Goal: Transaction & Acquisition: Purchase product/service

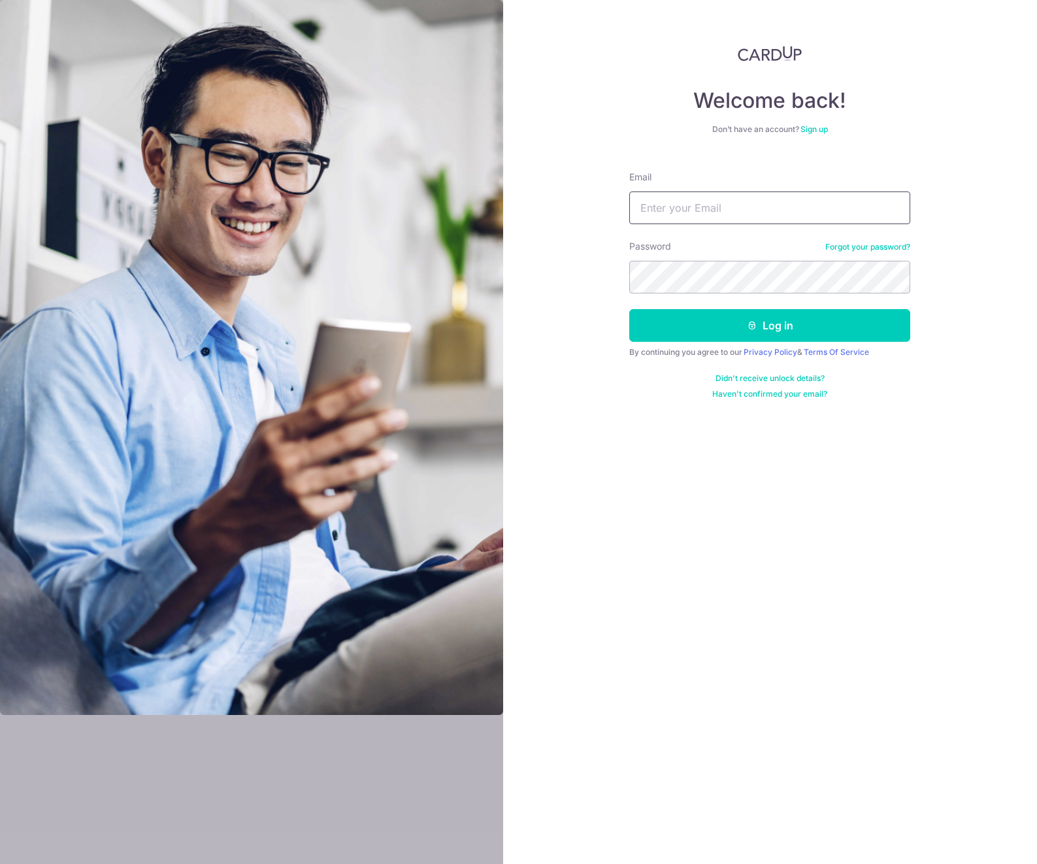
click at [736, 205] on input "Email" at bounding box center [769, 208] width 281 height 33
paste input "chooake@yahoo.com"
type input "chooake@yahoo.com"
click at [701, 325] on button "Log in" at bounding box center [769, 325] width 281 height 33
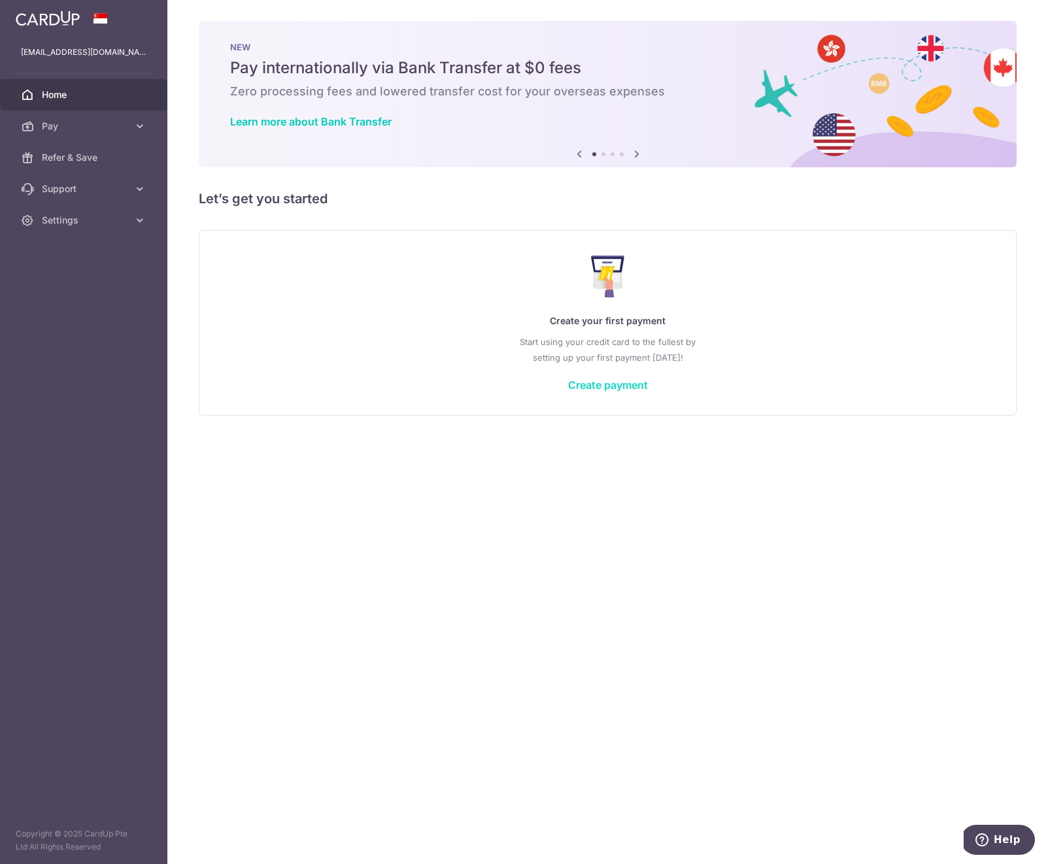
click at [612, 384] on link "Create payment" at bounding box center [608, 384] width 80 height 13
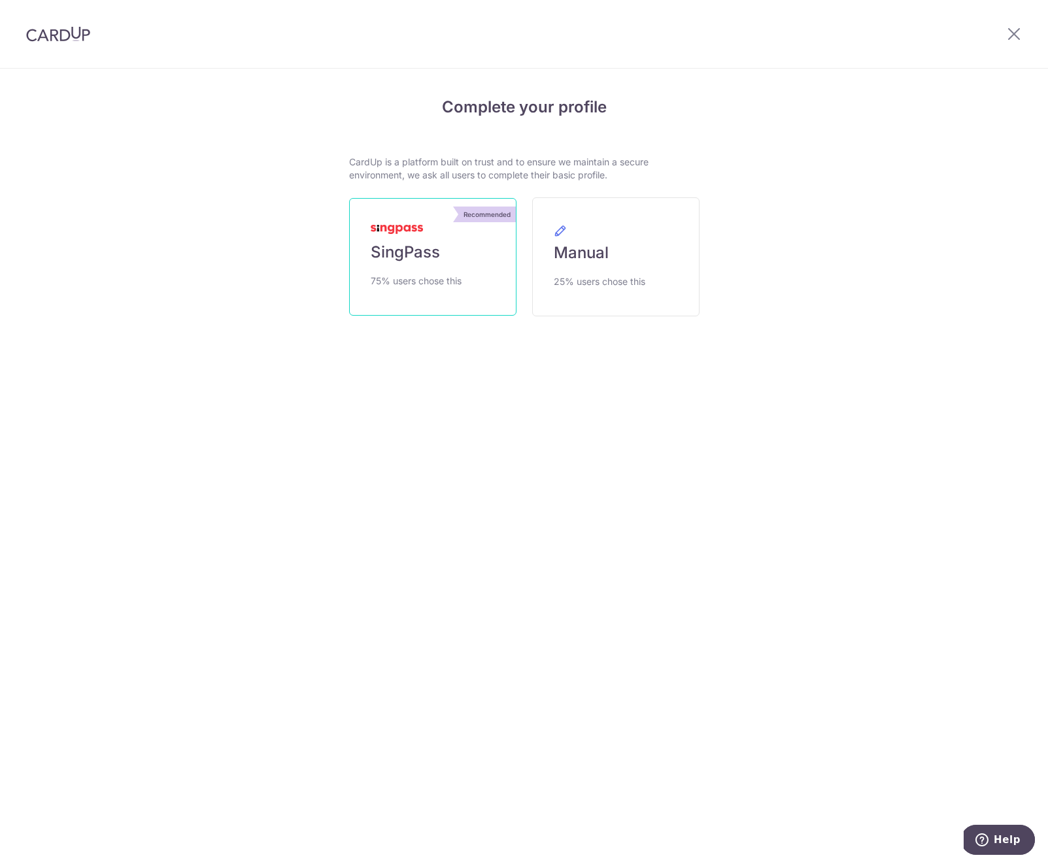
click at [435, 259] on span "SingPass" at bounding box center [405, 252] width 69 height 21
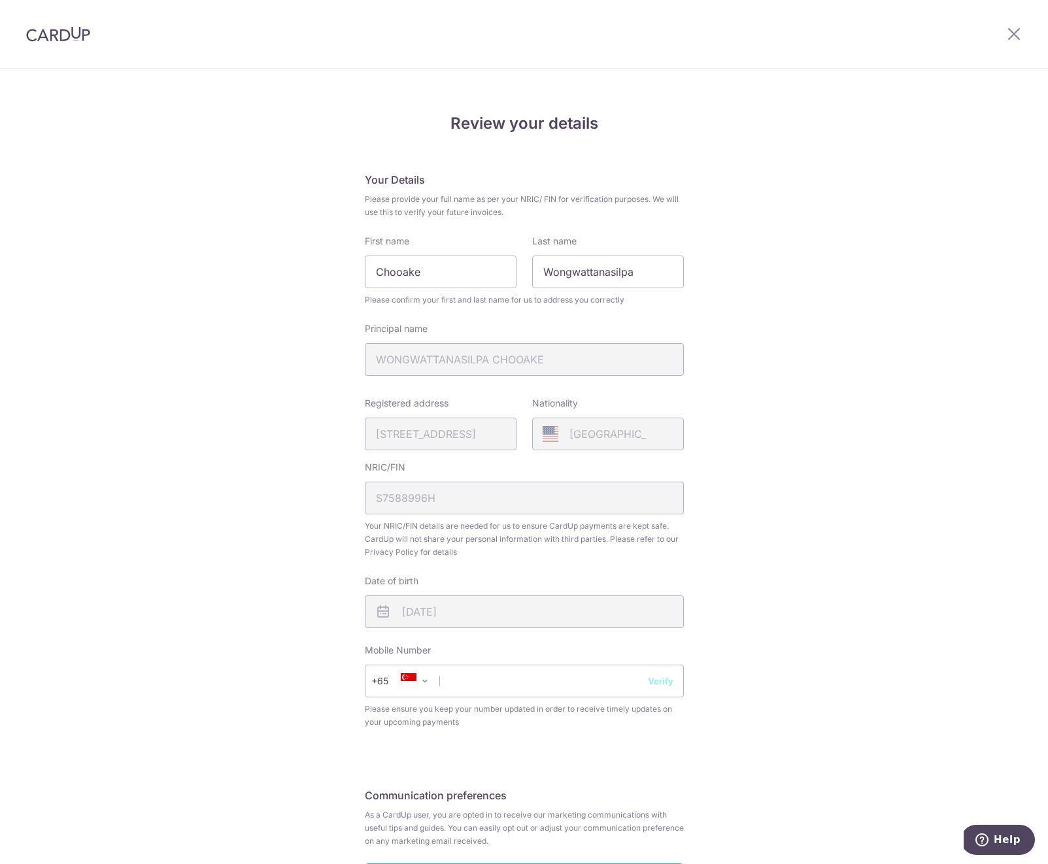
click at [782, 545] on div "Review your details Your Details Please provide your full name as per your NRIC…" at bounding box center [524, 518] width 1048 height 899
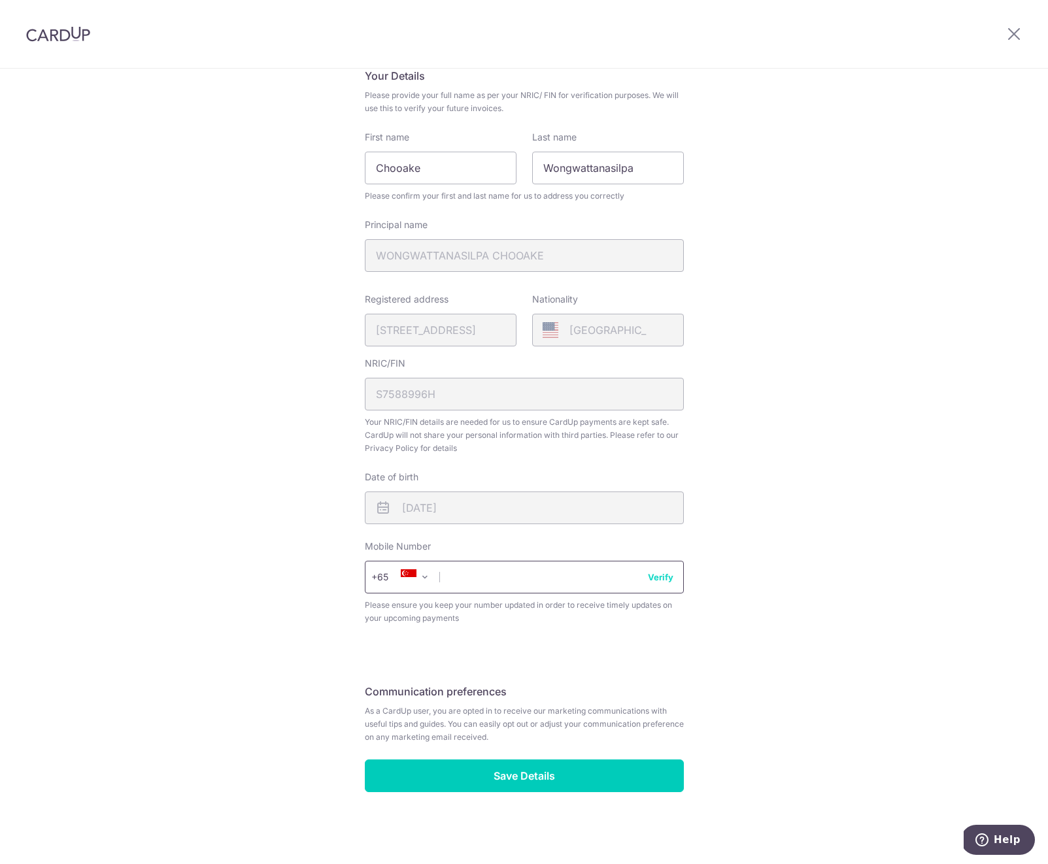
click at [556, 579] on input "text" at bounding box center [524, 577] width 319 height 33
type input "90037188"
click at [954, 669] on div "Review your details Your Details Please provide your full name as per your NRIC…" at bounding box center [524, 414] width 1048 height 899
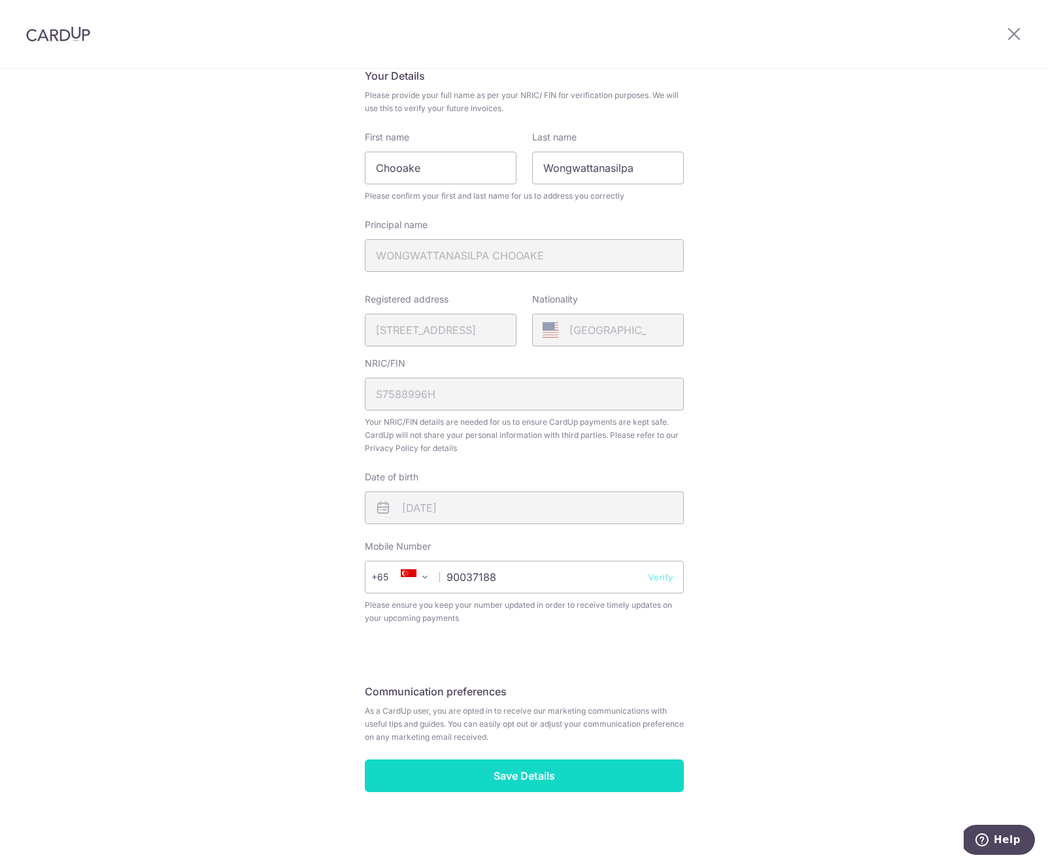
click at [576, 783] on input "Save Details" at bounding box center [524, 775] width 319 height 33
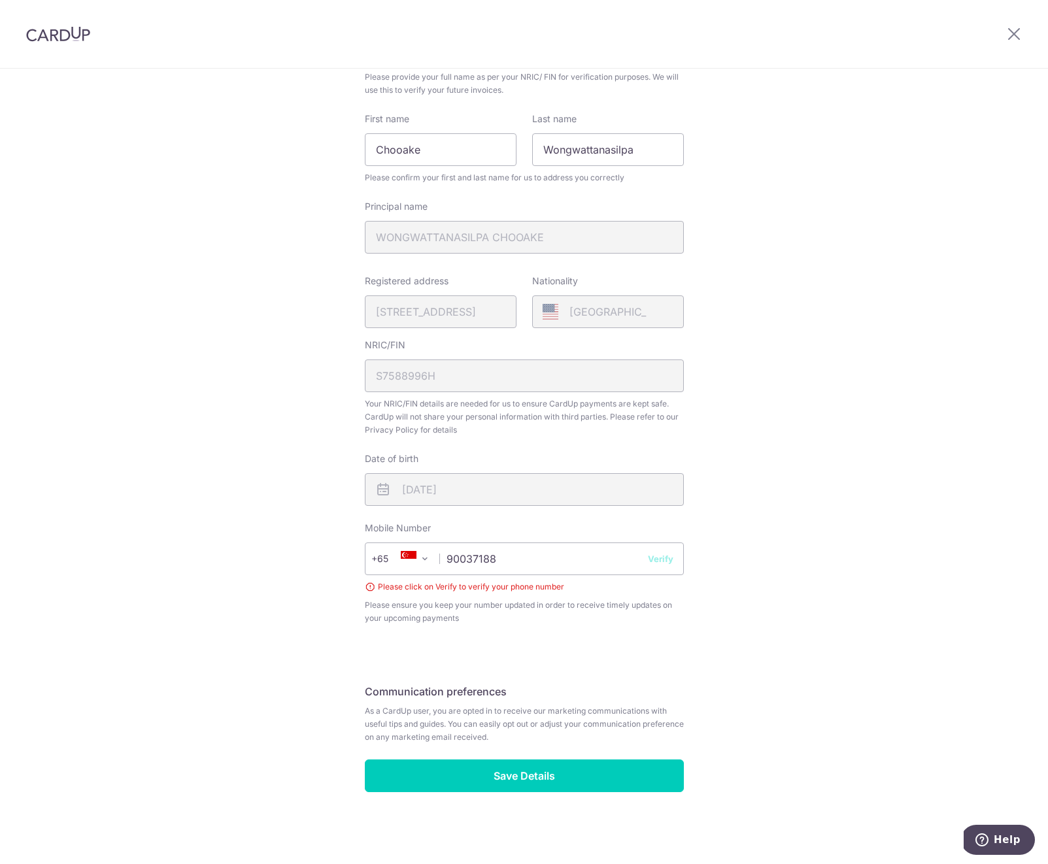
click at [666, 560] on button "Verify" at bounding box center [660, 558] width 25 height 13
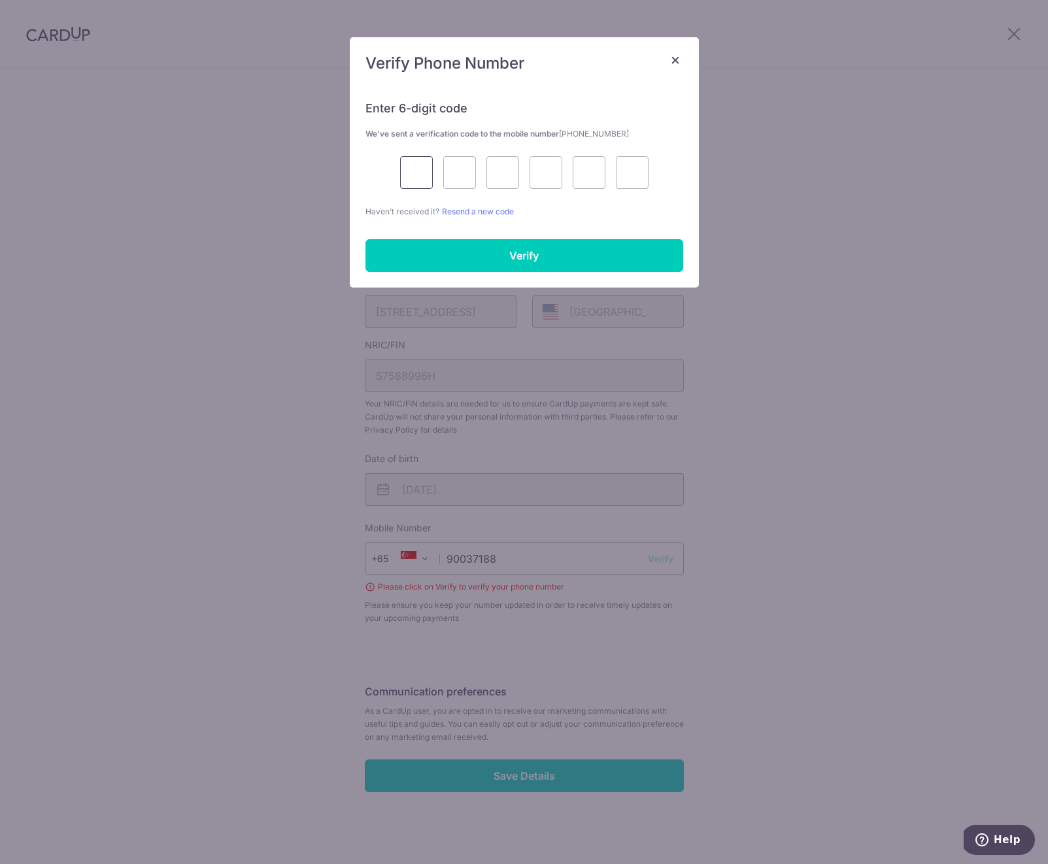
click at [412, 181] on input "text" at bounding box center [416, 172] width 33 height 33
type input "4"
type input "7"
type input "0"
type input "9"
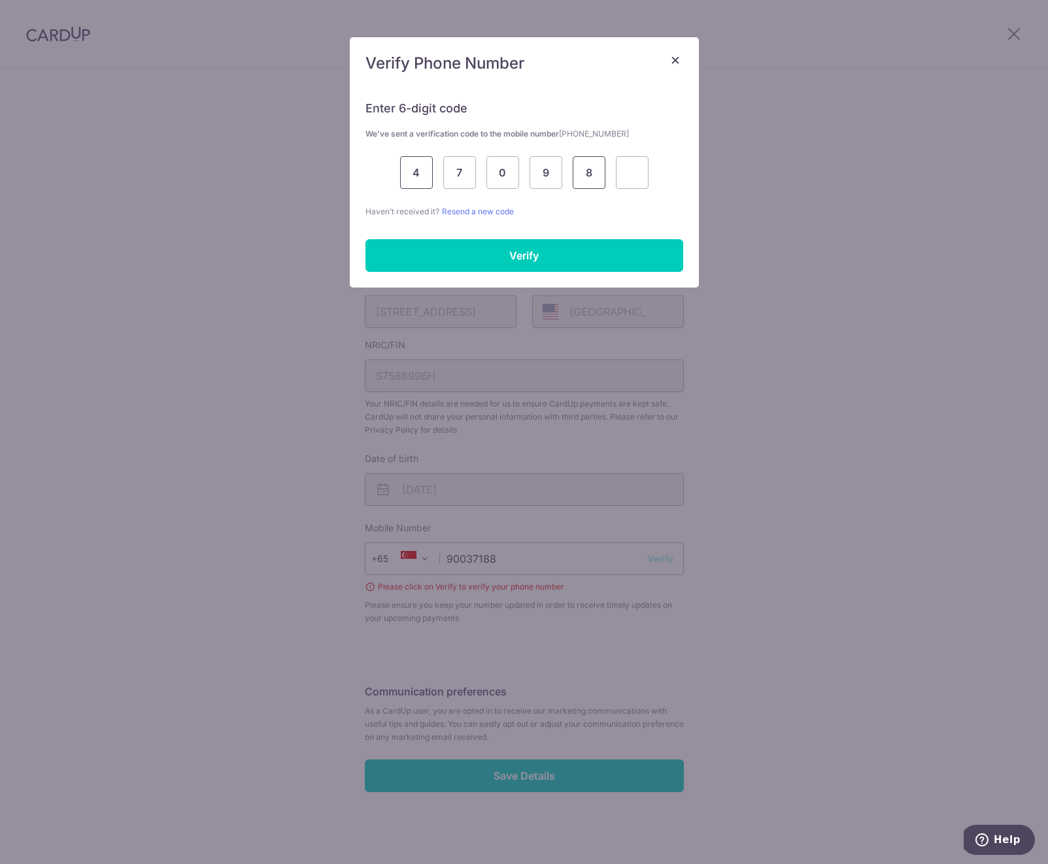
type input "8"
type input "4"
click at [477, 248] on input "Verify" at bounding box center [524, 255] width 318 height 33
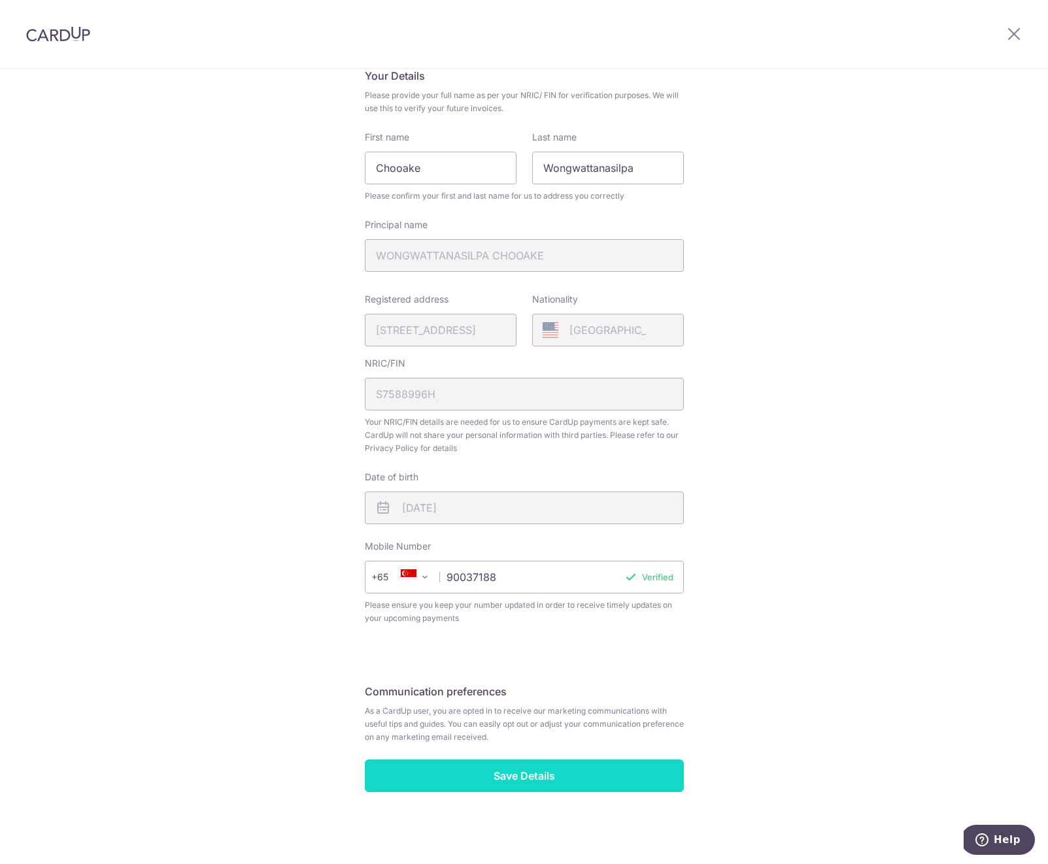
click at [548, 778] on input "Save Details" at bounding box center [524, 775] width 319 height 33
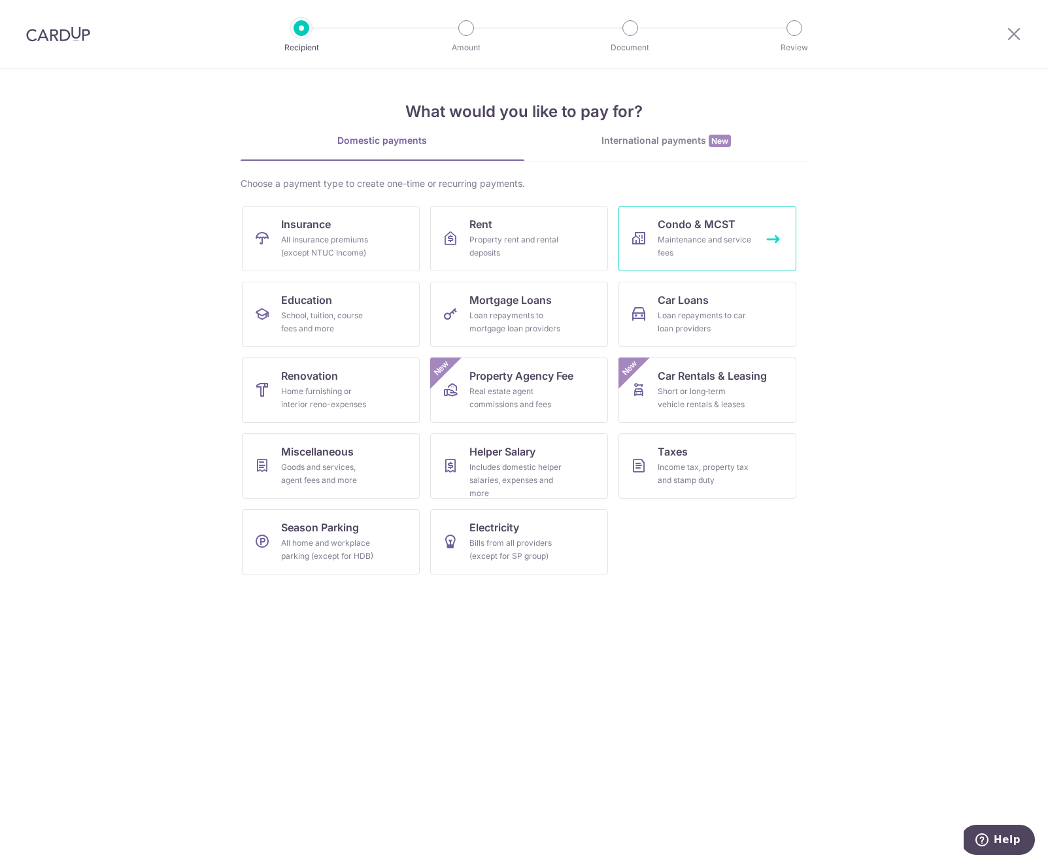
click at [742, 245] on div "Maintenance and service fees" at bounding box center [705, 246] width 94 height 26
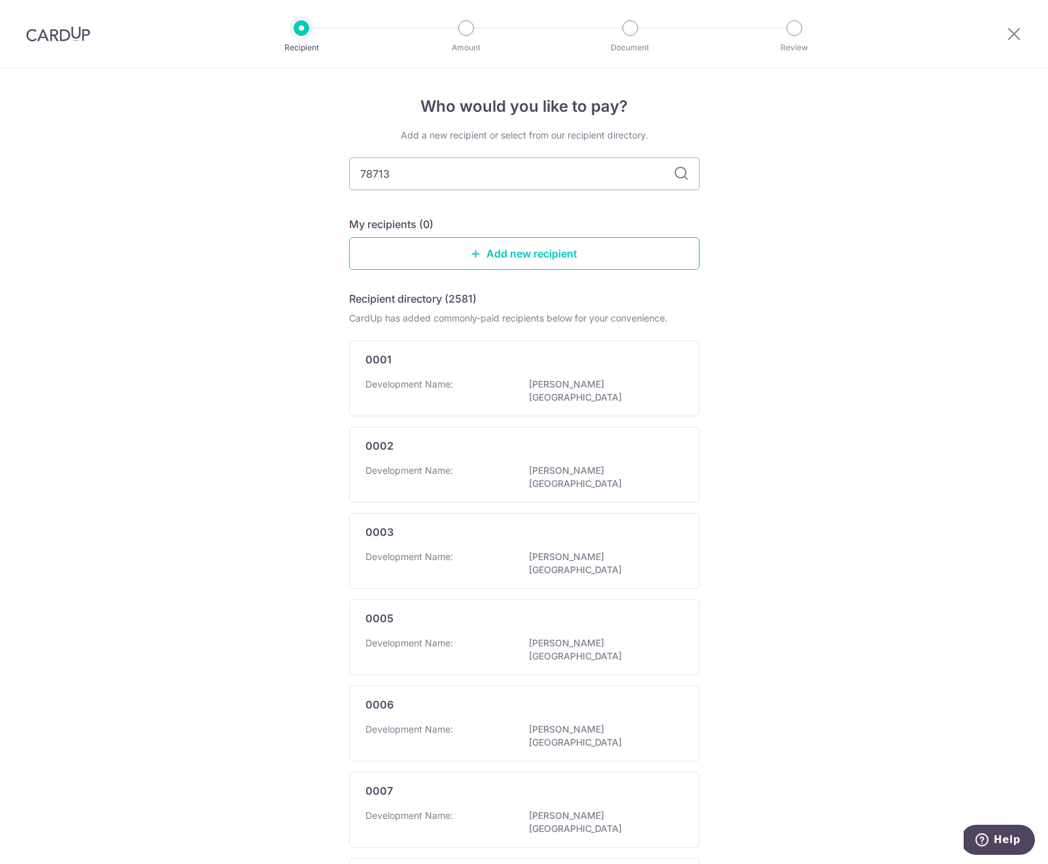
type input "787133"
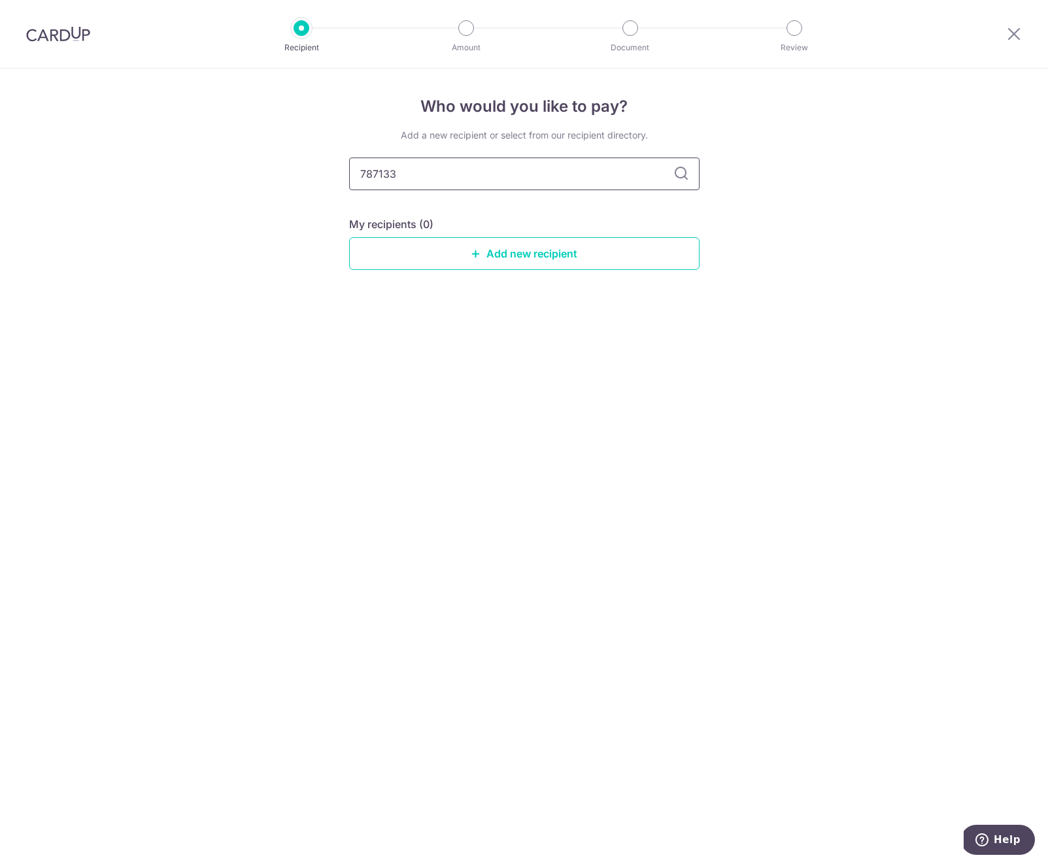
click at [491, 176] on input "787133" at bounding box center [524, 174] width 350 height 33
drag, startPoint x: 441, startPoint y: 173, endPoint x: 338, endPoint y: 174, distance: 103.3
click at [338, 174] on div "Who would you like to pay? Add a new recipient or select from our recipient dir…" at bounding box center [524, 466] width 1048 height 795
type input "[PERSON_NAME]"
type input "[PERSON_NAME] @[PERSON_NAME]"
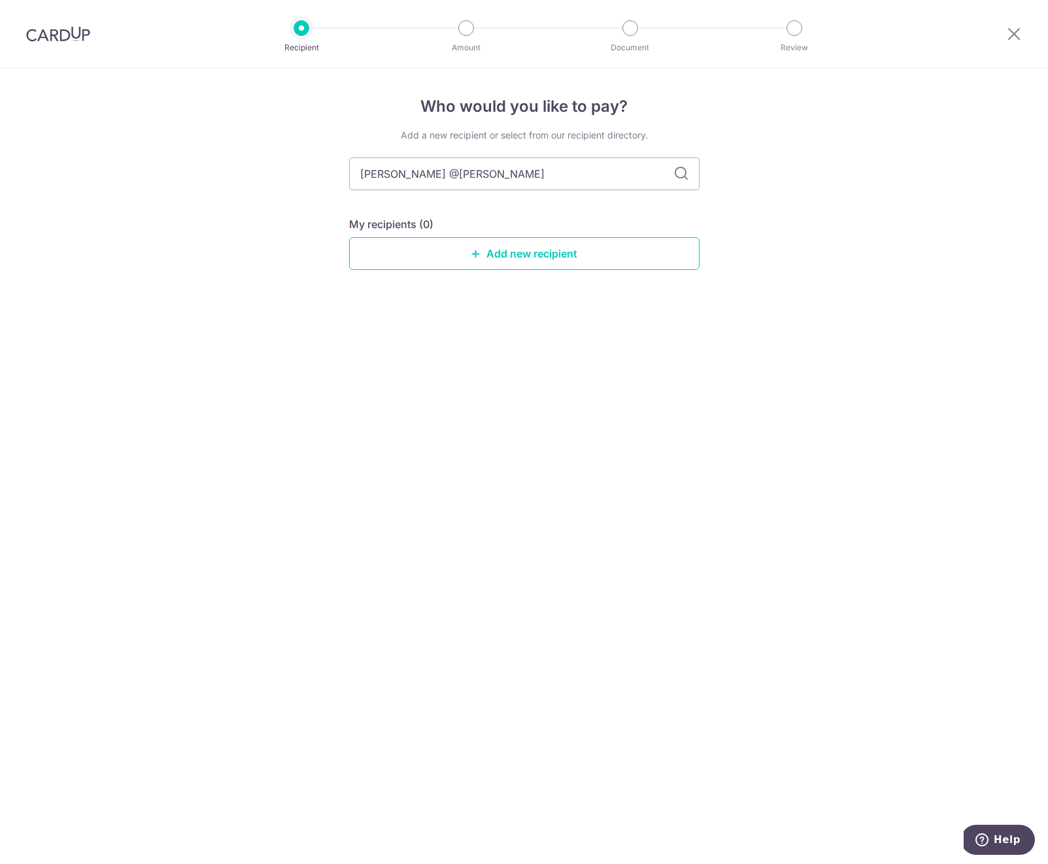
click at [683, 171] on icon at bounding box center [681, 174] width 16 height 16
click at [558, 171] on input "meadows @pirece" at bounding box center [524, 174] width 350 height 33
drag, startPoint x: 545, startPoint y: 171, endPoint x: 319, endPoint y: 165, distance: 226.2
click at [318, 165] on div "Who would you like to pay? Add a new recipient or select from our recipient dir…" at bounding box center [524, 466] width 1048 height 795
click at [269, 197] on div "Who would you like to pay? Add a new recipient or select from our recipient dir…" at bounding box center [524, 466] width 1048 height 795
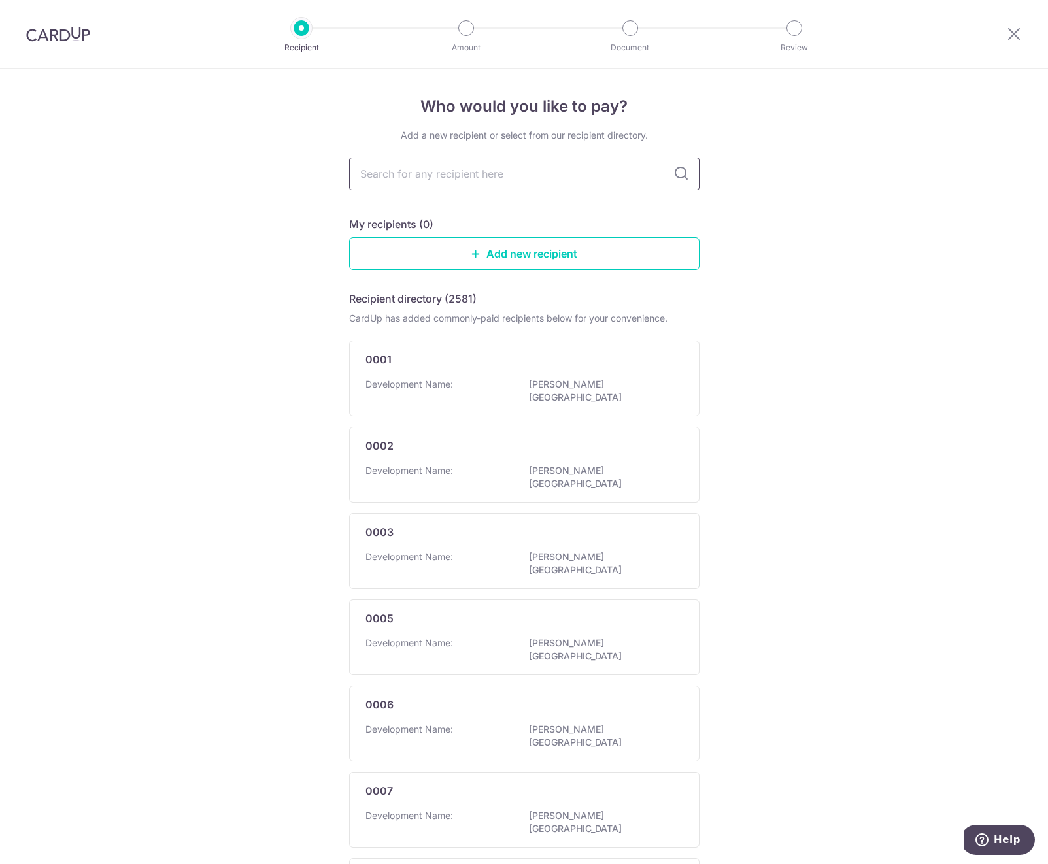
click at [501, 176] on input "text" at bounding box center [524, 174] width 350 height 33
type input "m"
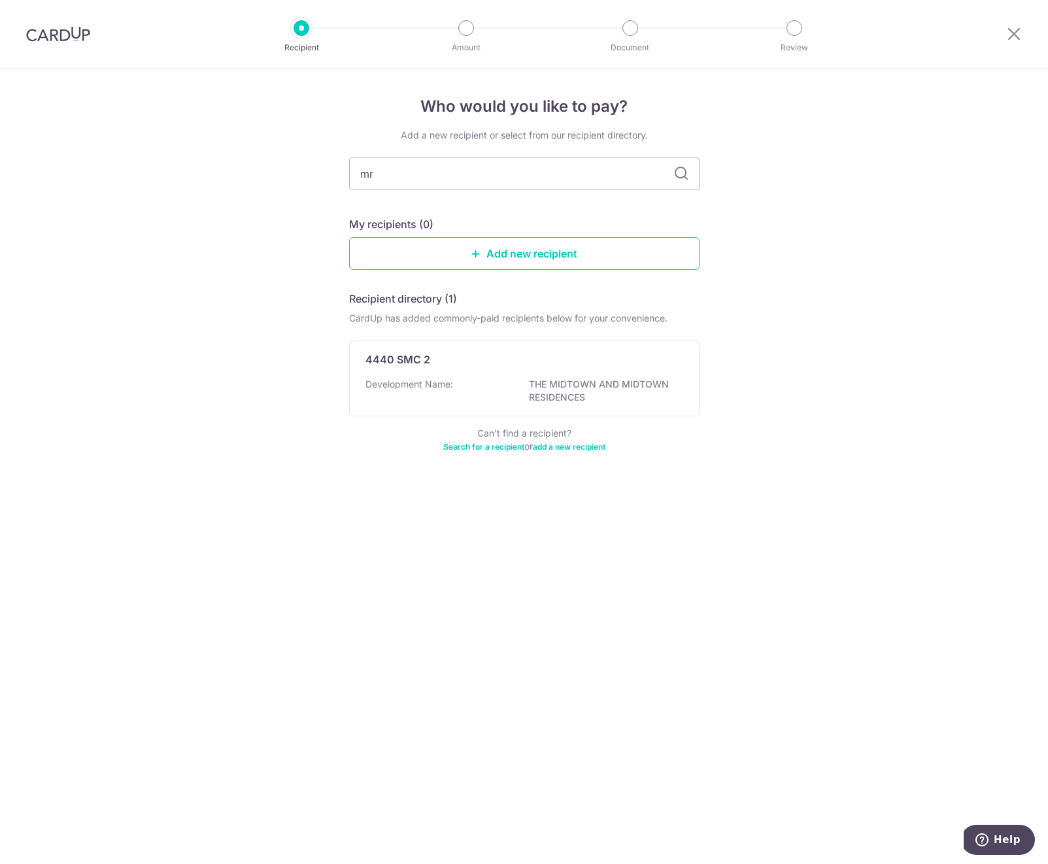
type input "mra"
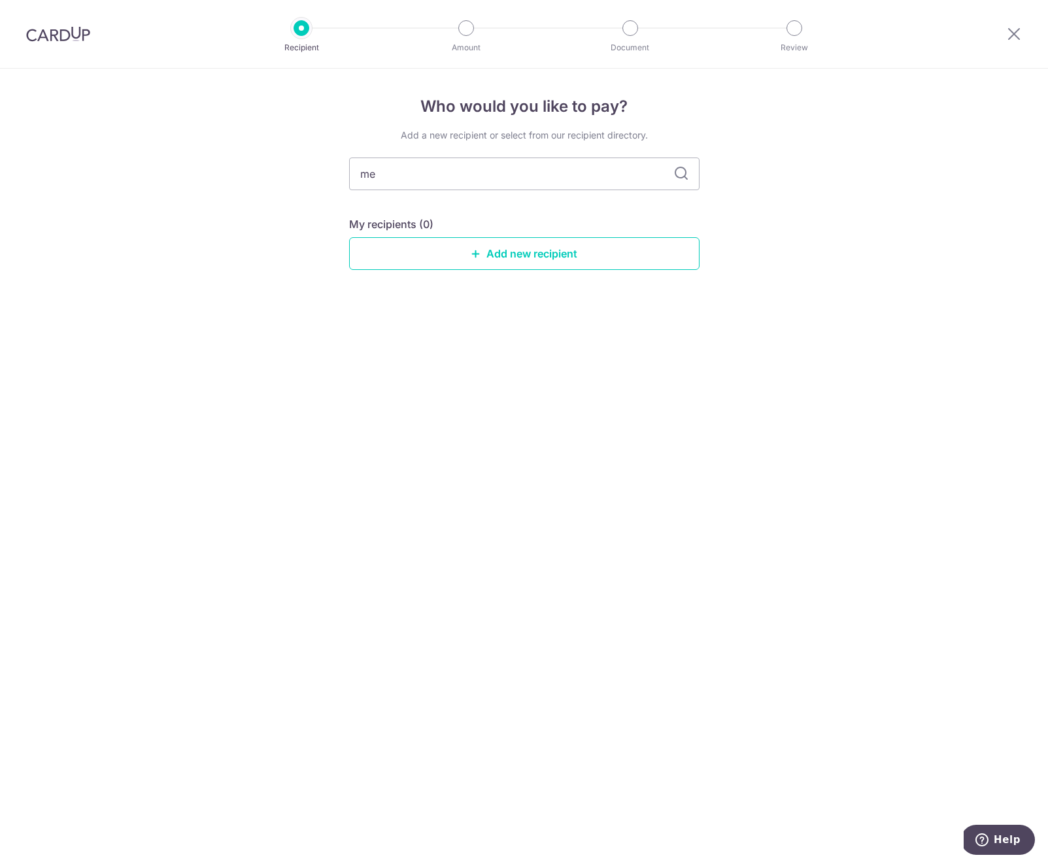
type input "mea"
type input "meadows"
click at [592, 309] on div "Who would you like to pay? Add a new recipient or select from our recipient dir…" at bounding box center [524, 466] width 1048 height 795
drag, startPoint x: 432, startPoint y: 175, endPoint x: 333, endPoint y: 173, distance: 98.7
click at [333, 173] on div "Who would you like to pay? Add a new recipient or select from our recipient dir…" at bounding box center [524, 466] width 1048 height 795
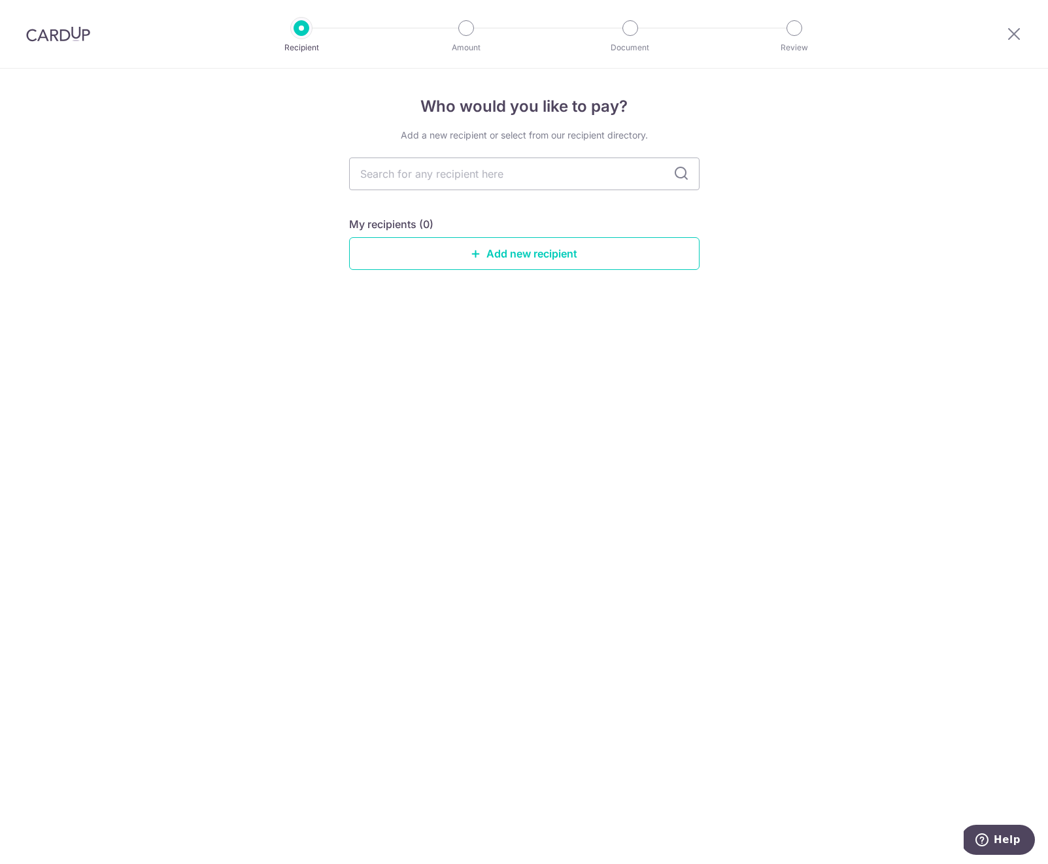
click at [386, 330] on div "Who would you like to pay? Add a new recipient or select from our recipient dir…" at bounding box center [524, 466] width 1048 height 795
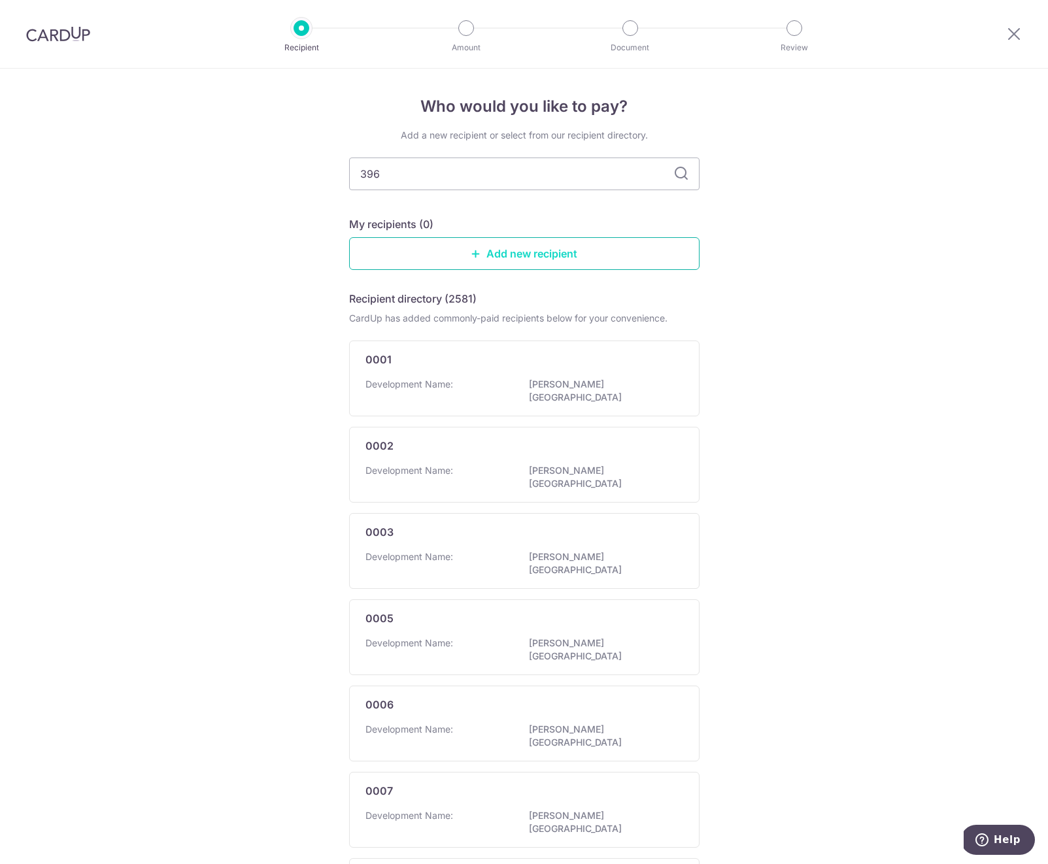
type input "3966"
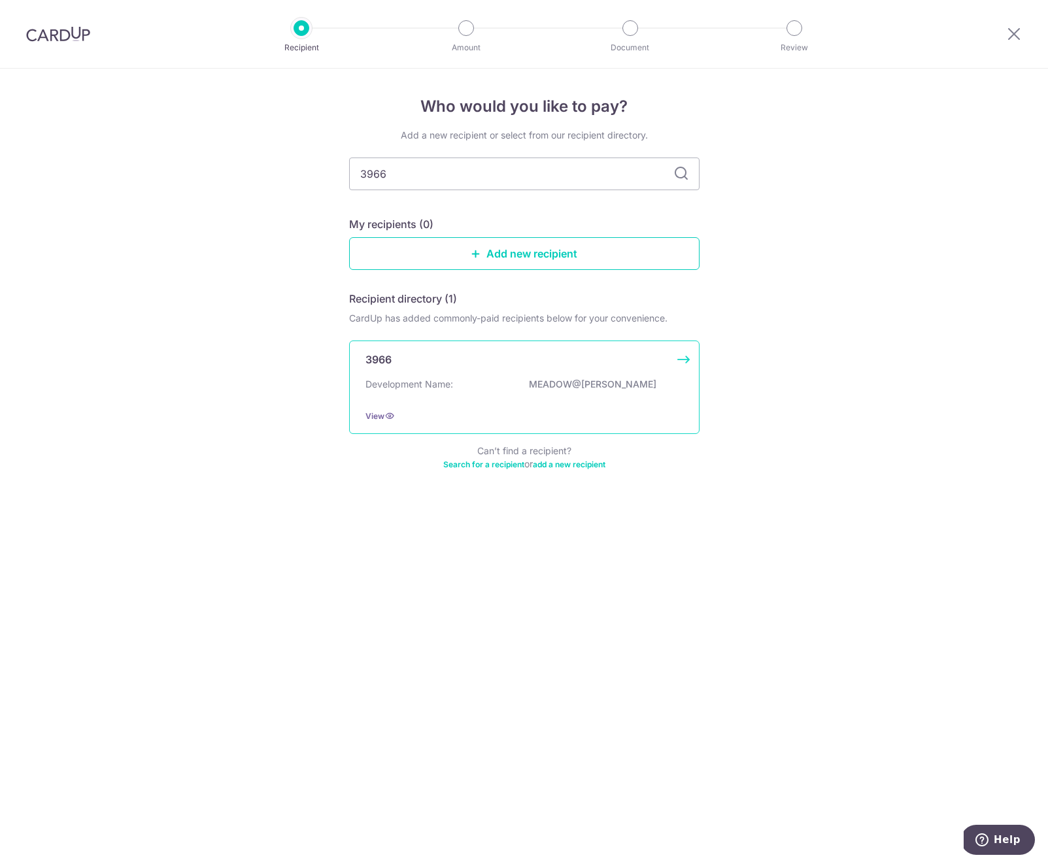
click at [682, 360] on div "3966 Development Name: MEADOW@PEIRCE View" at bounding box center [524, 387] width 350 height 93
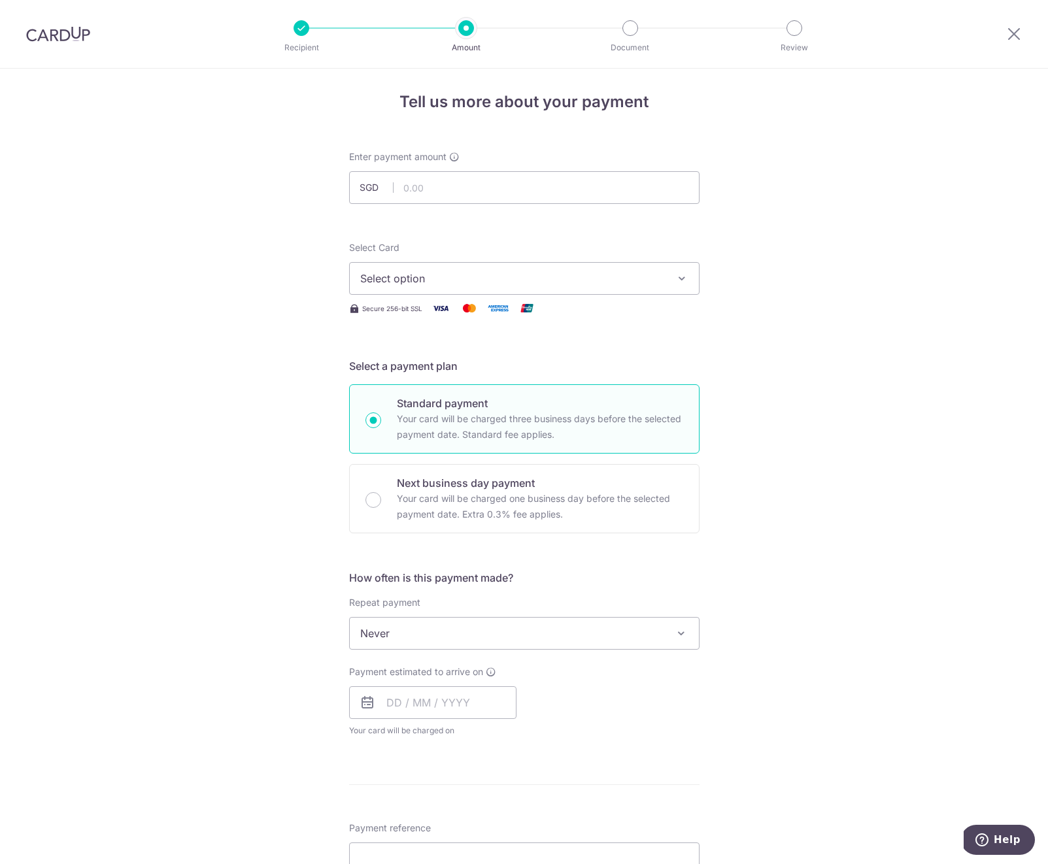
scroll to position [7, 0]
click at [686, 277] on icon "button" at bounding box center [681, 275] width 13 height 13
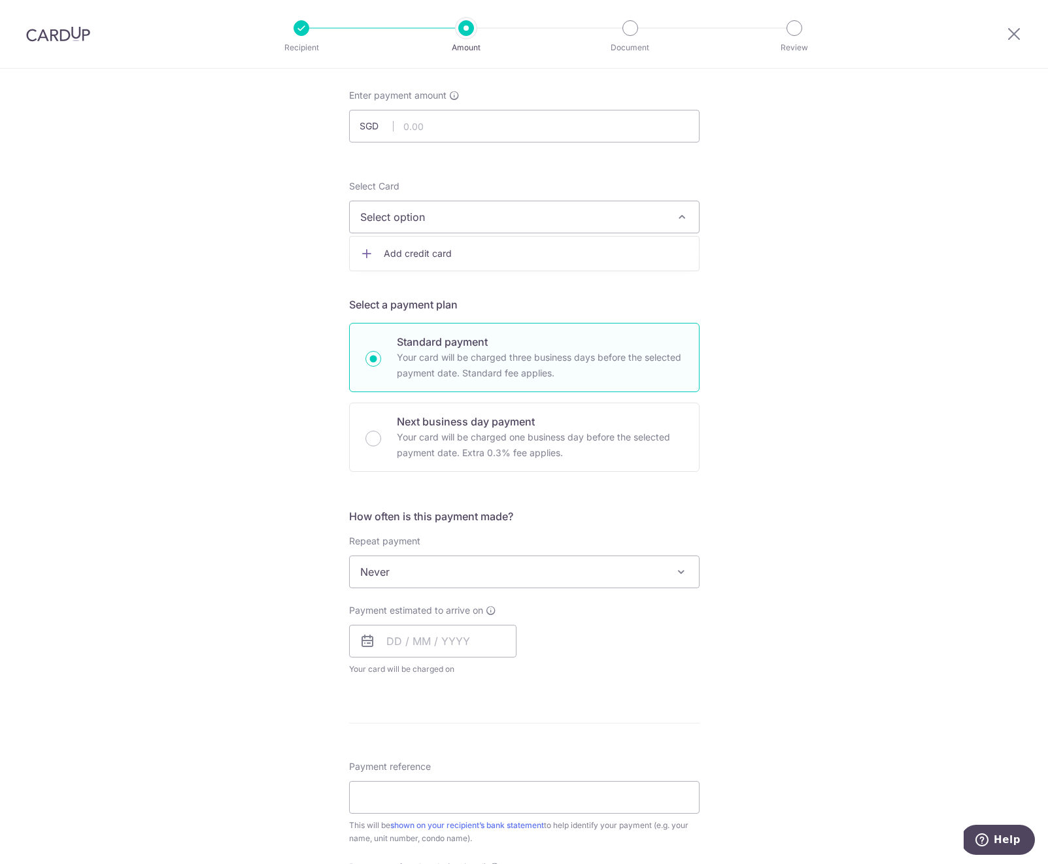
scroll to position [0, 0]
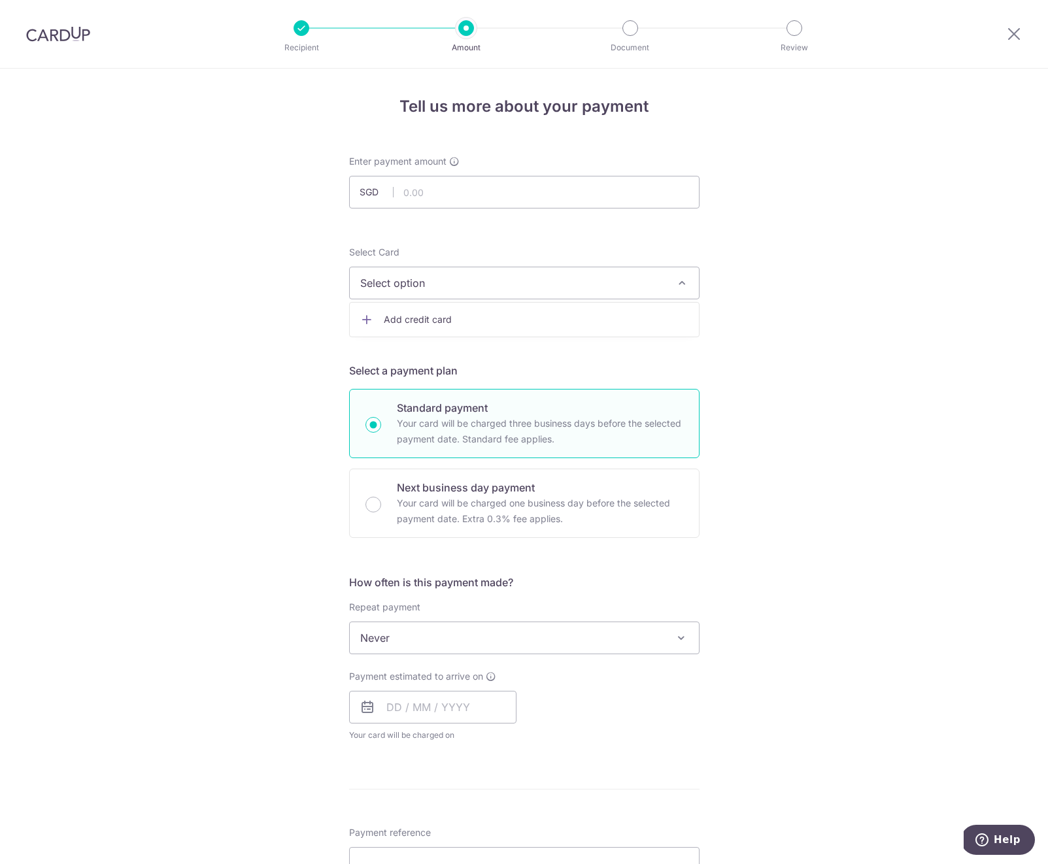
click at [404, 319] on span "Add credit card" at bounding box center [536, 319] width 305 height 13
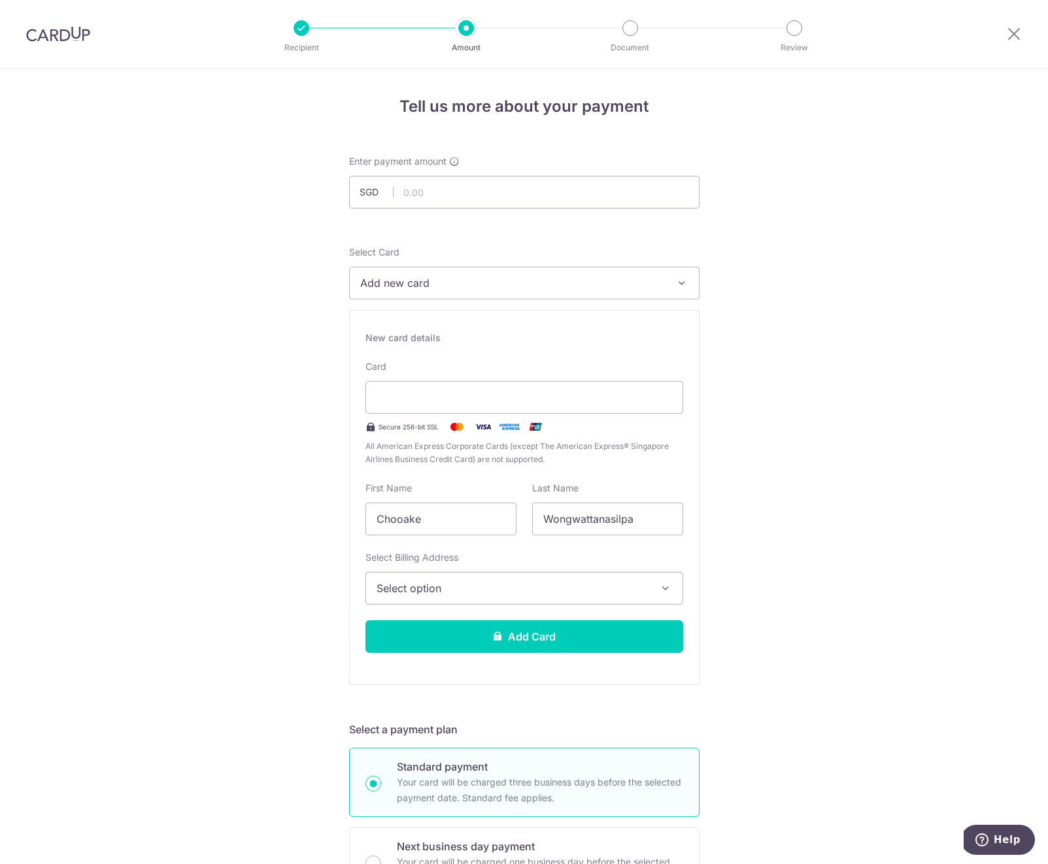
click at [851, 405] on div "Tell us more about your payment Enter payment amount SGD Select Card Add new ca…" at bounding box center [524, 839] width 1048 height 1541
click at [1011, 33] on icon at bounding box center [1014, 33] width 16 height 16
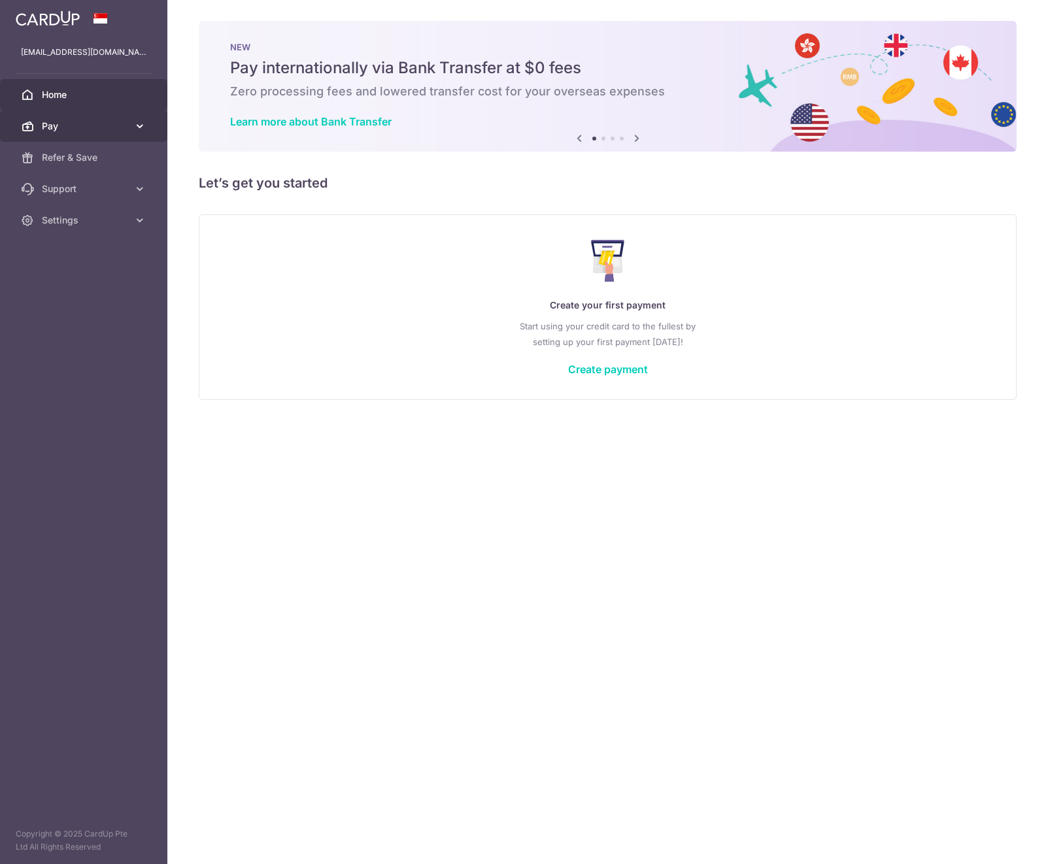
click at [137, 125] on icon at bounding box center [139, 126] width 13 height 13
click at [111, 221] on span "Cards" at bounding box center [85, 220] width 86 height 13
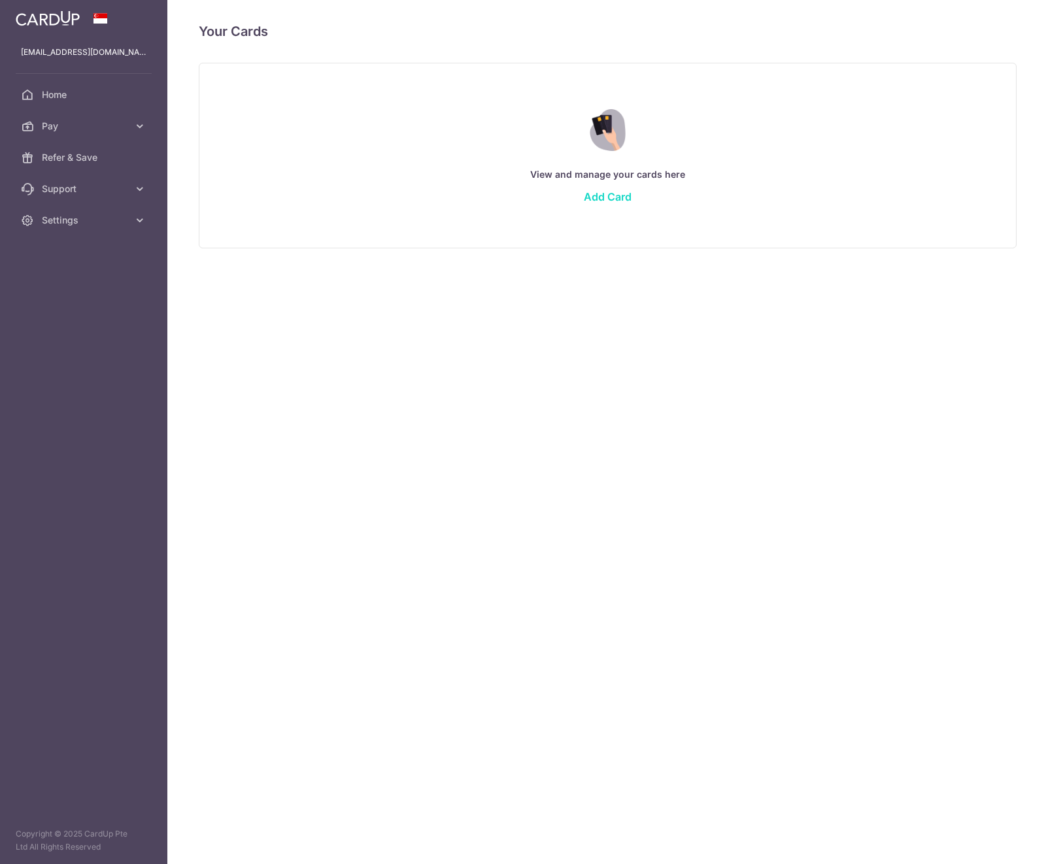
click at [612, 196] on link "Add Card" at bounding box center [608, 196] width 48 height 13
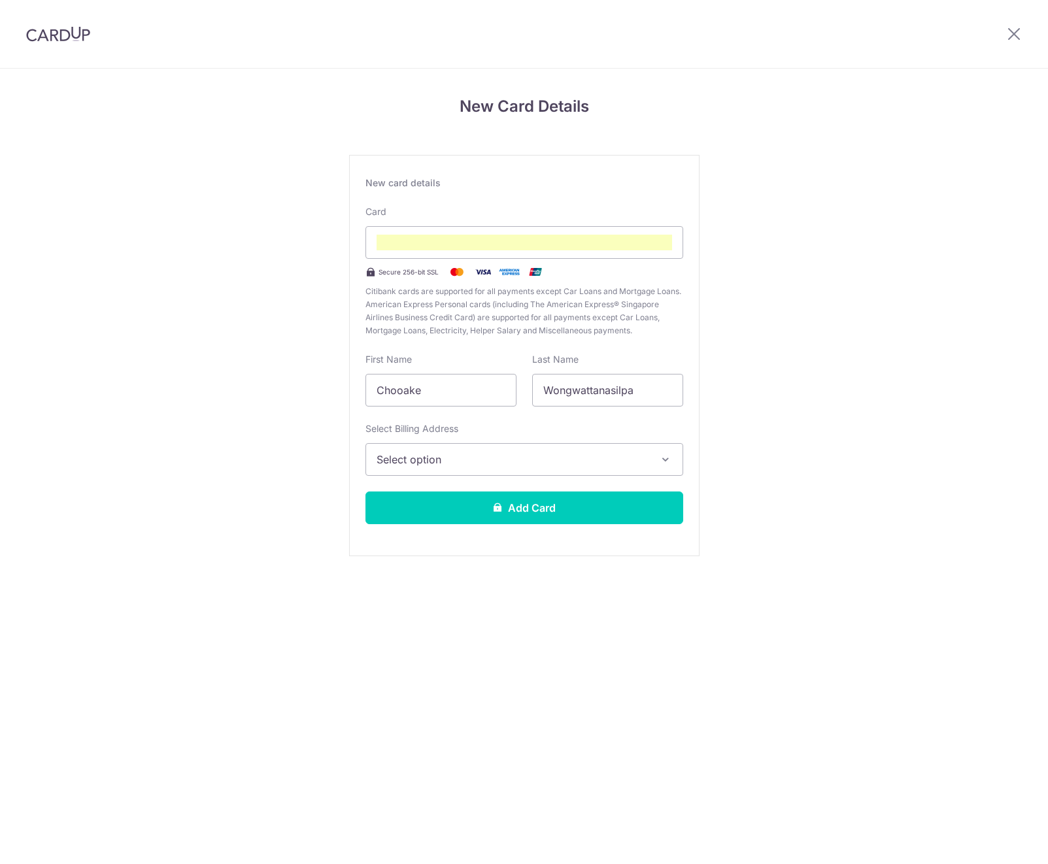
click at [492, 460] on span "Select option" at bounding box center [512, 460] width 272 height 16
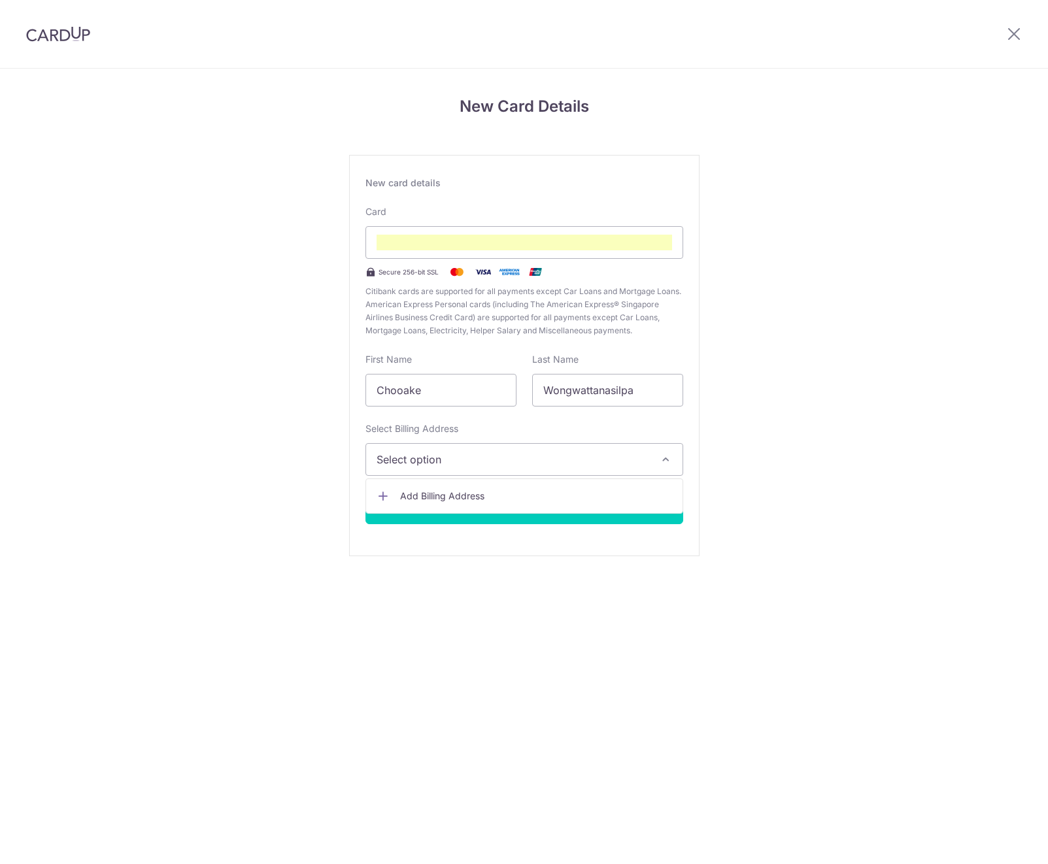
click at [463, 493] on span "Add Billing Address" at bounding box center [536, 496] width 272 height 13
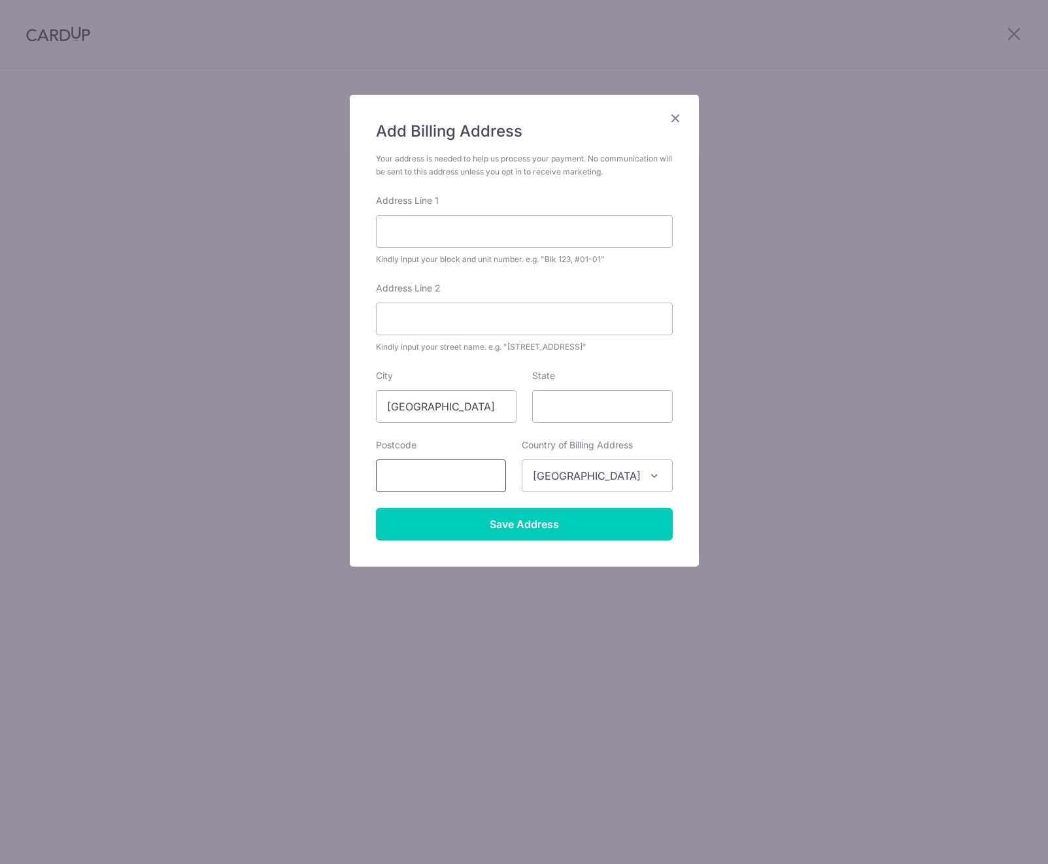
click at [465, 478] on input "text" at bounding box center [441, 475] width 130 height 33
type input "787133"
type input "632 Upper Thomson Road Unit 09-85"
type input "Singapore"
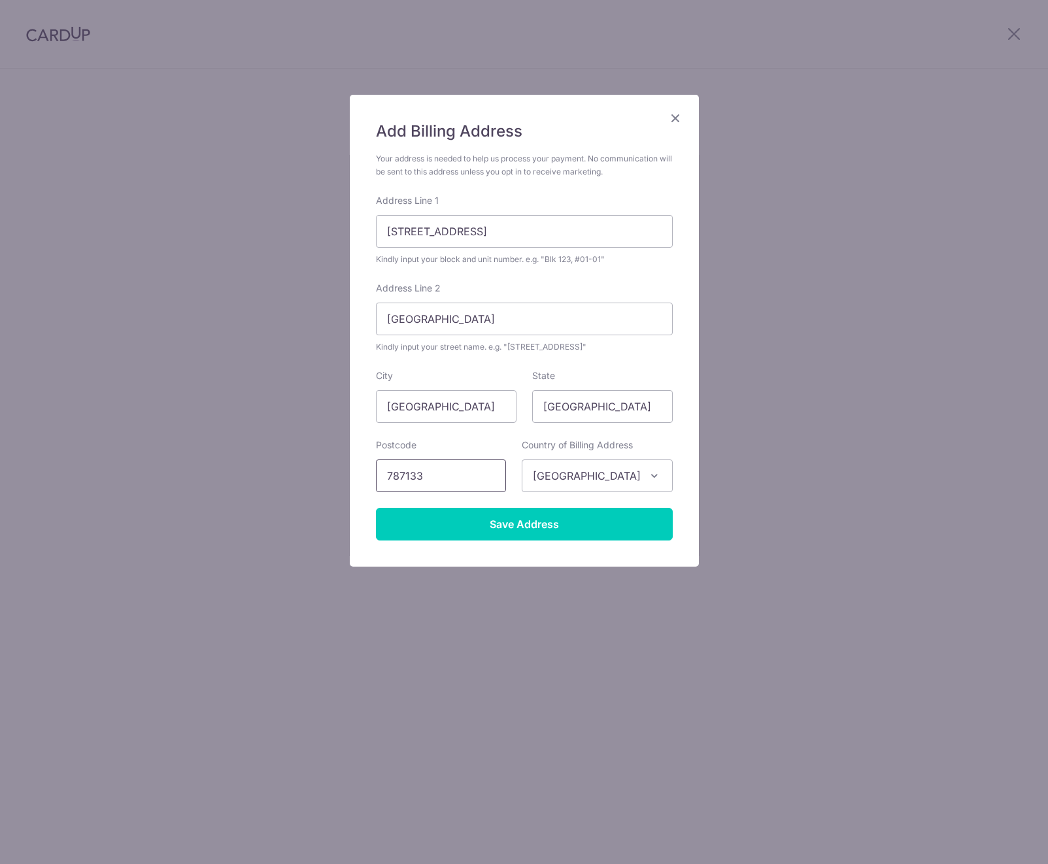
type input "787133"
click at [253, 371] on div "Add Billing Address Your address is needed to help us process your payment. No …" at bounding box center [524, 432] width 1048 height 864
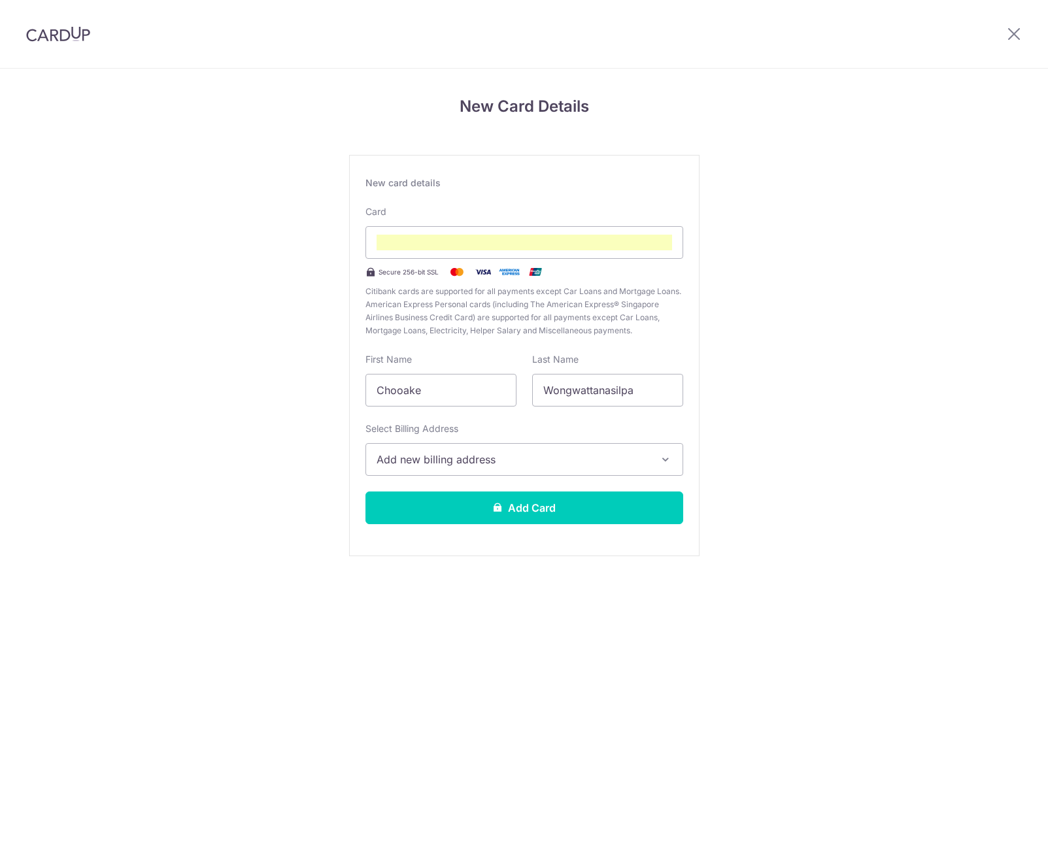
click at [478, 461] on span "Add new billing address" at bounding box center [512, 460] width 272 height 16
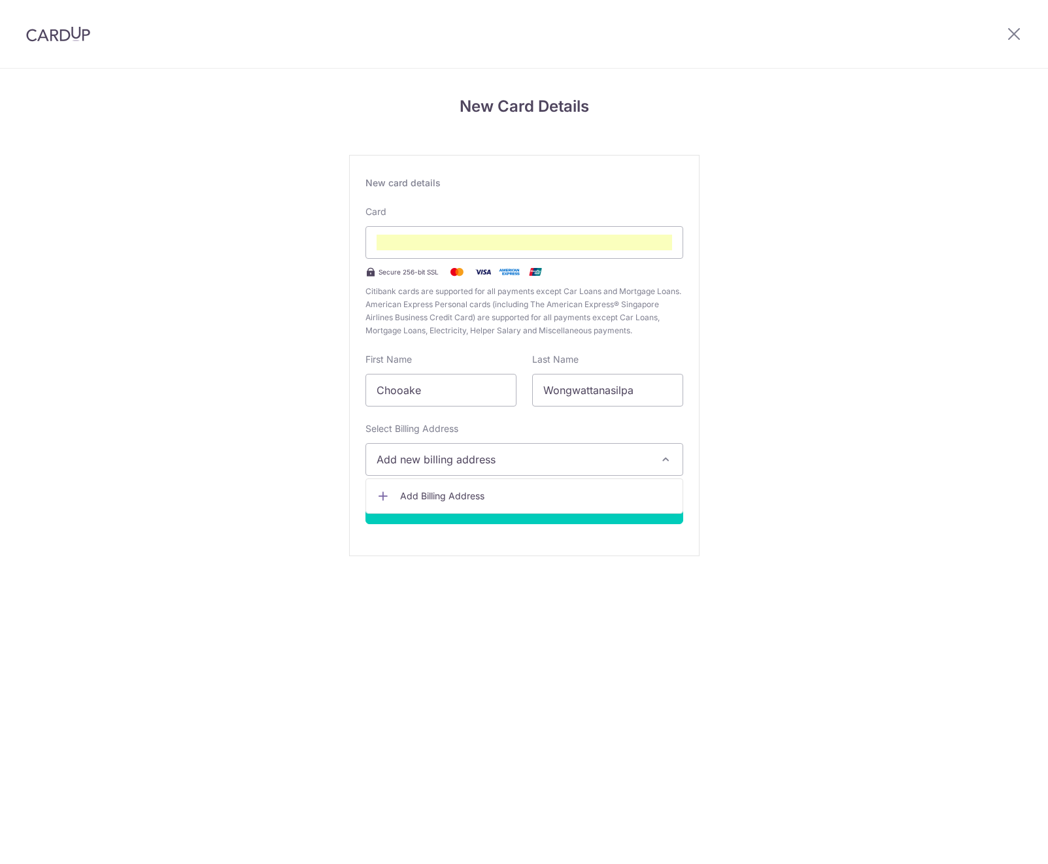
click at [454, 494] on span "Add Billing Address" at bounding box center [536, 496] width 272 height 13
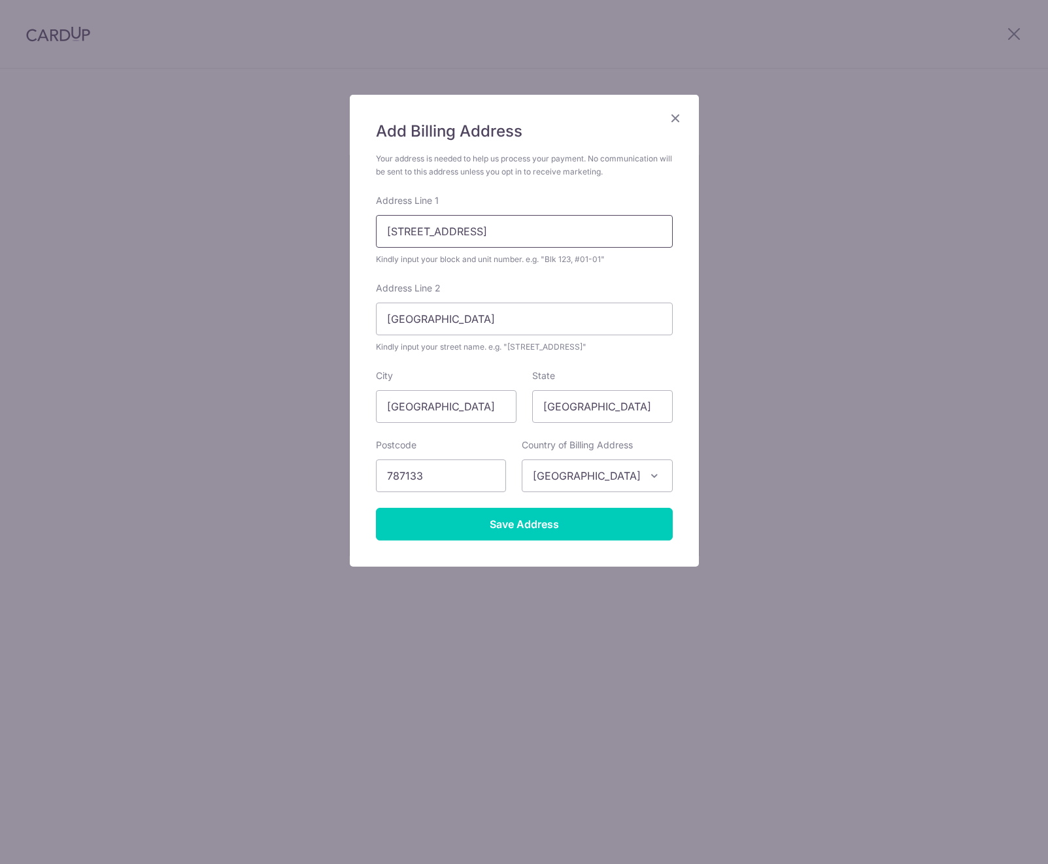
drag, startPoint x: 524, startPoint y: 231, endPoint x: 584, endPoint y: 229, distance: 60.8
click at [584, 229] on input "632 Upper Thomson Road Unit 09-85" at bounding box center [524, 231] width 297 height 33
type input "632 Upper Thomson Road"
click at [425, 325] on input "Singapore" at bounding box center [524, 319] width 297 height 33
drag, startPoint x: 451, startPoint y: 322, endPoint x: 371, endPoint y: 317, distance: 80.6
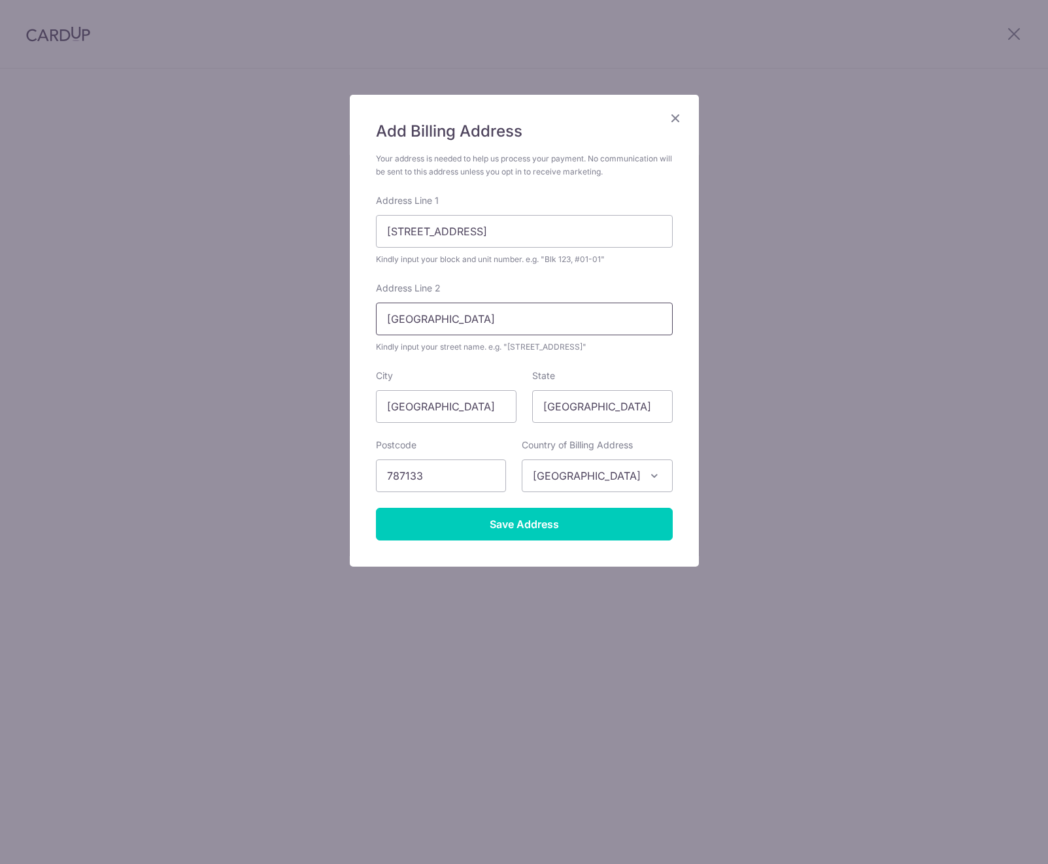
click at [371, 317] on div "Add Billing Address Your address is needed to help us process your payment. No …" at bounding box center [524, 331] width 349 height 472
paste input "Unit 09-85"
type input "Unit 09-85"
click at [281, 316] on div "Add Billing Address Your address is needed to help us process your payment. No …" at bounding box center [524, 432] width 1048 height 864
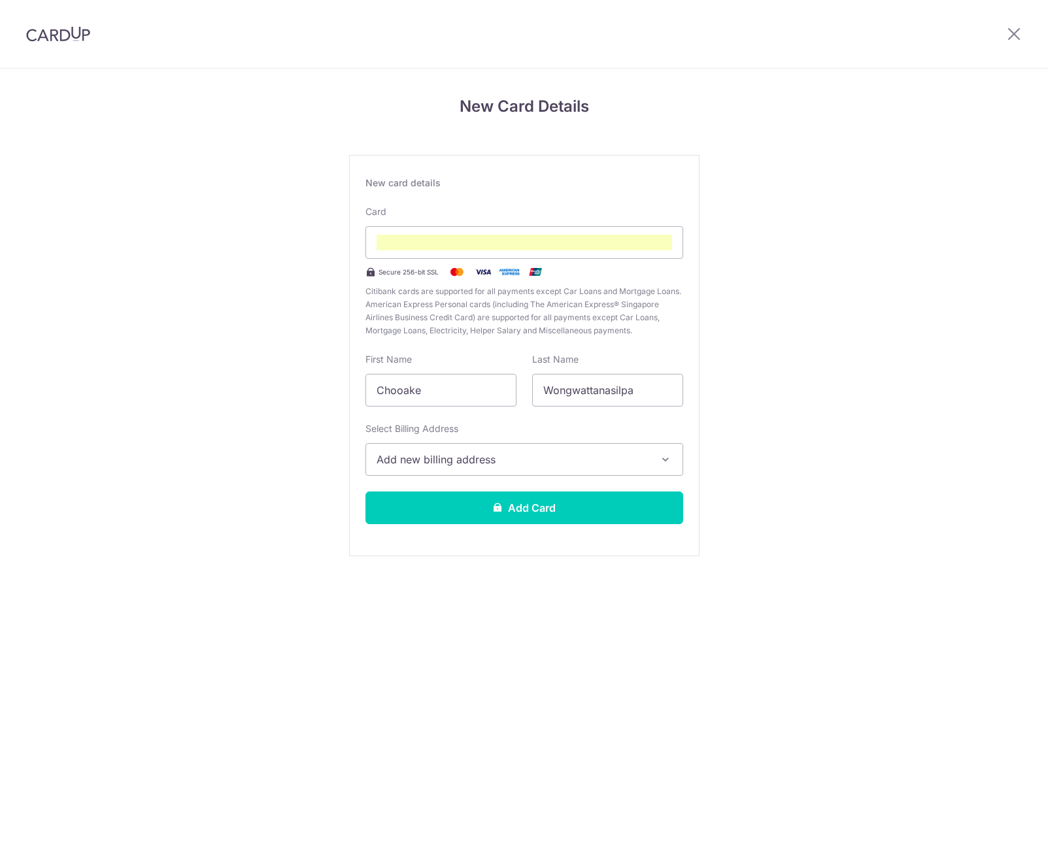
click at [543, 459] on span "Add new billing address" at bounding box center [512, 460] width 272 height 16
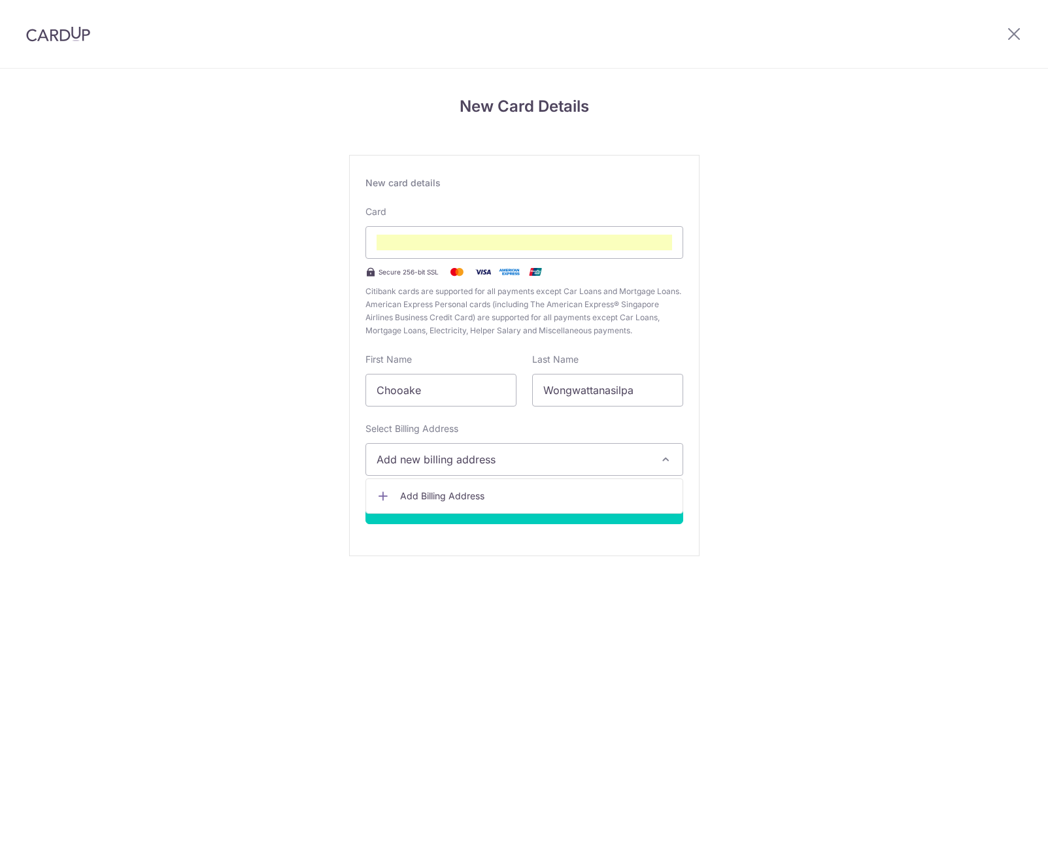
click at [480, 493] on span "Add Billing Address" at bounding box center [536, 496] width 272 height 13
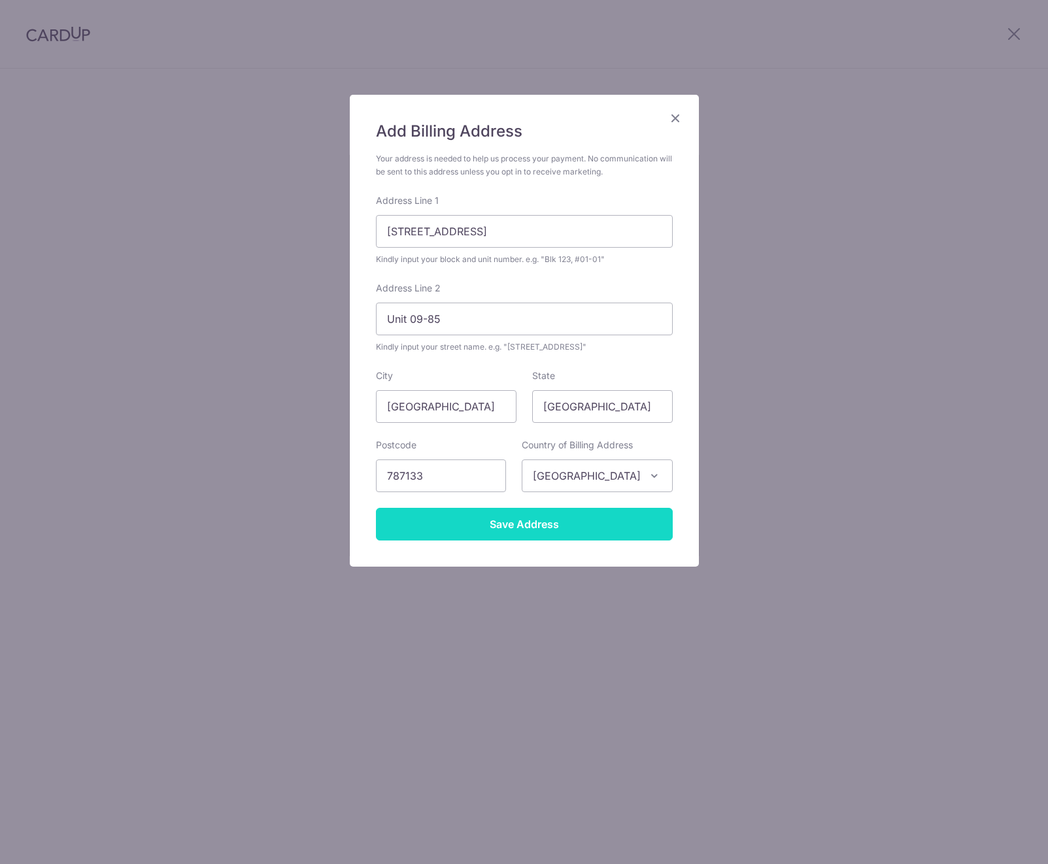
click at [503, 525] on input "Save Address" at bounding box center [524, 524] width 297 height 33
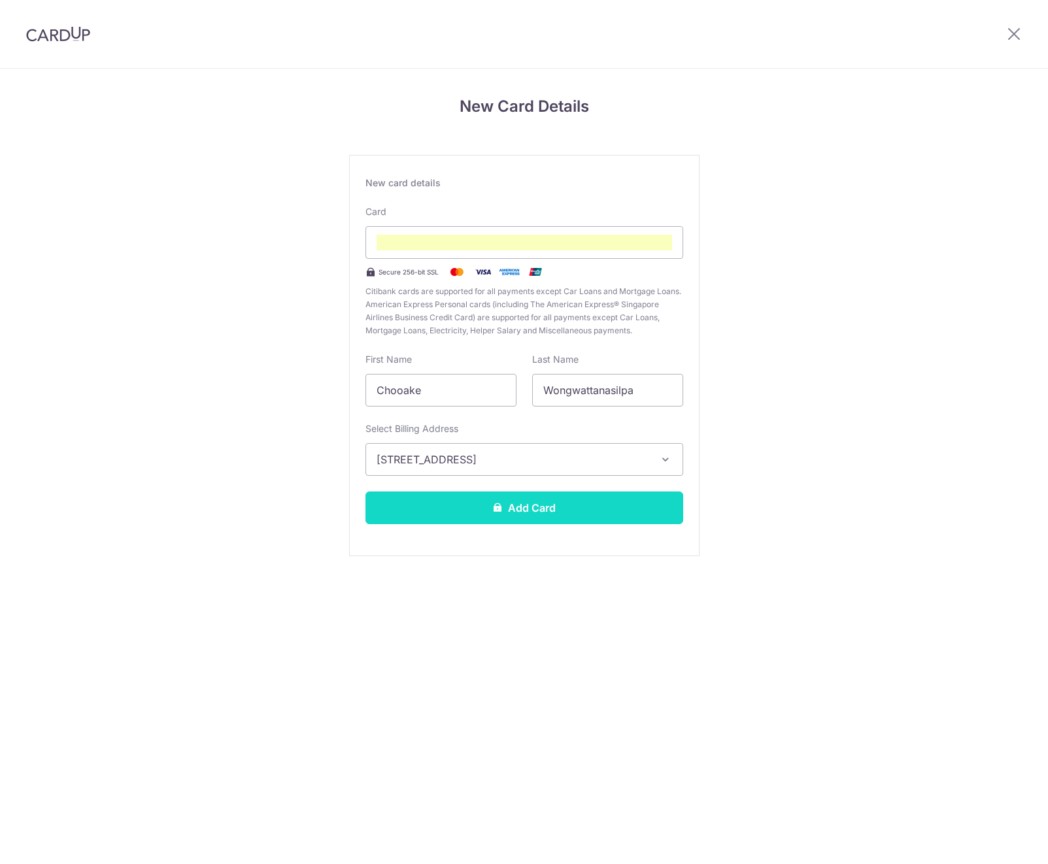
click at [528, 511] on button "Add Card" at bounding box center [524, 508] width 318 height 33
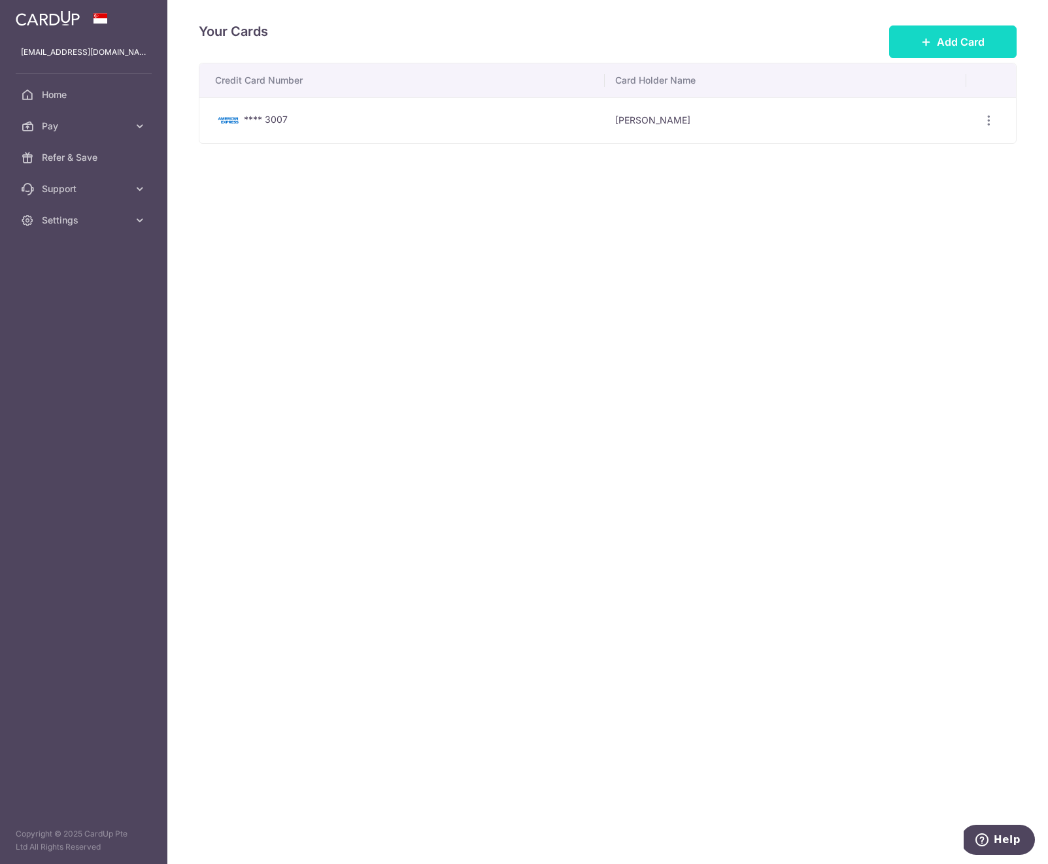
click at [933, 41] on button "Add Card" at bounding box center [952, 41] width 127 height 33
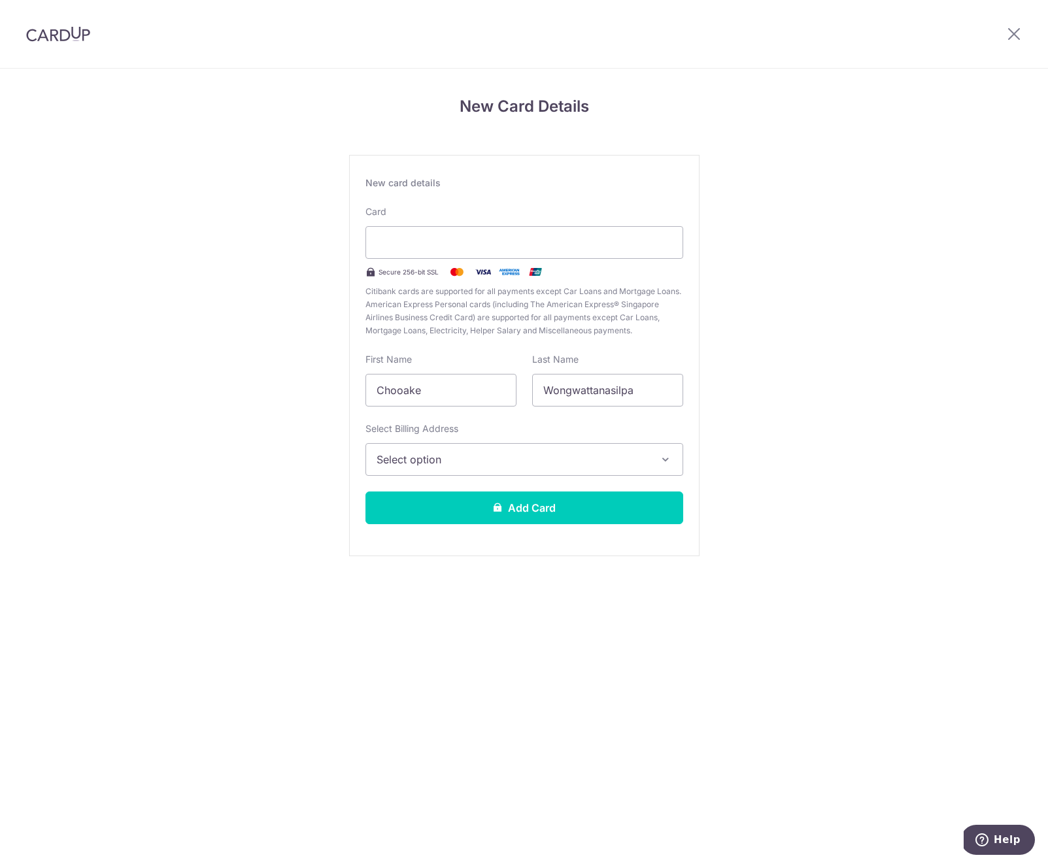
click at [621, 457] on span "Select option" at bounding box center [512, 460] width 272 height 16
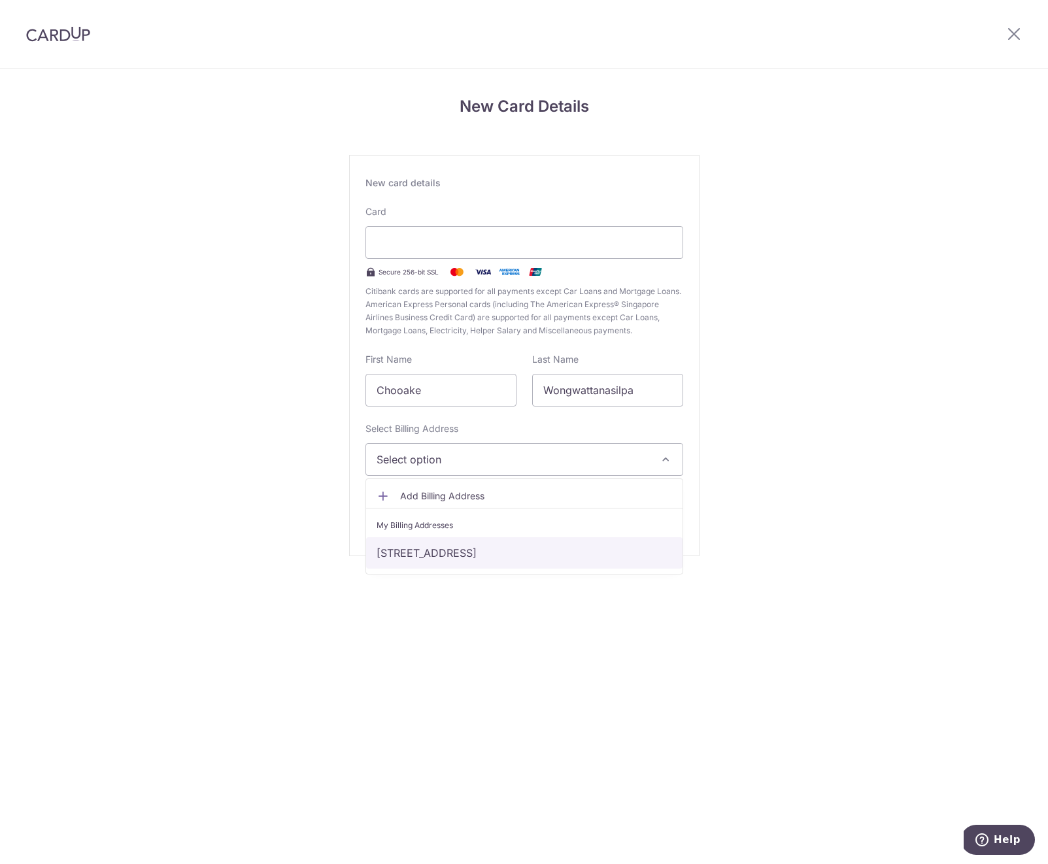
click at [482, 548] on link "[STREET_ADDRESS]" at bounding box center [524, 552] width 316 height 31
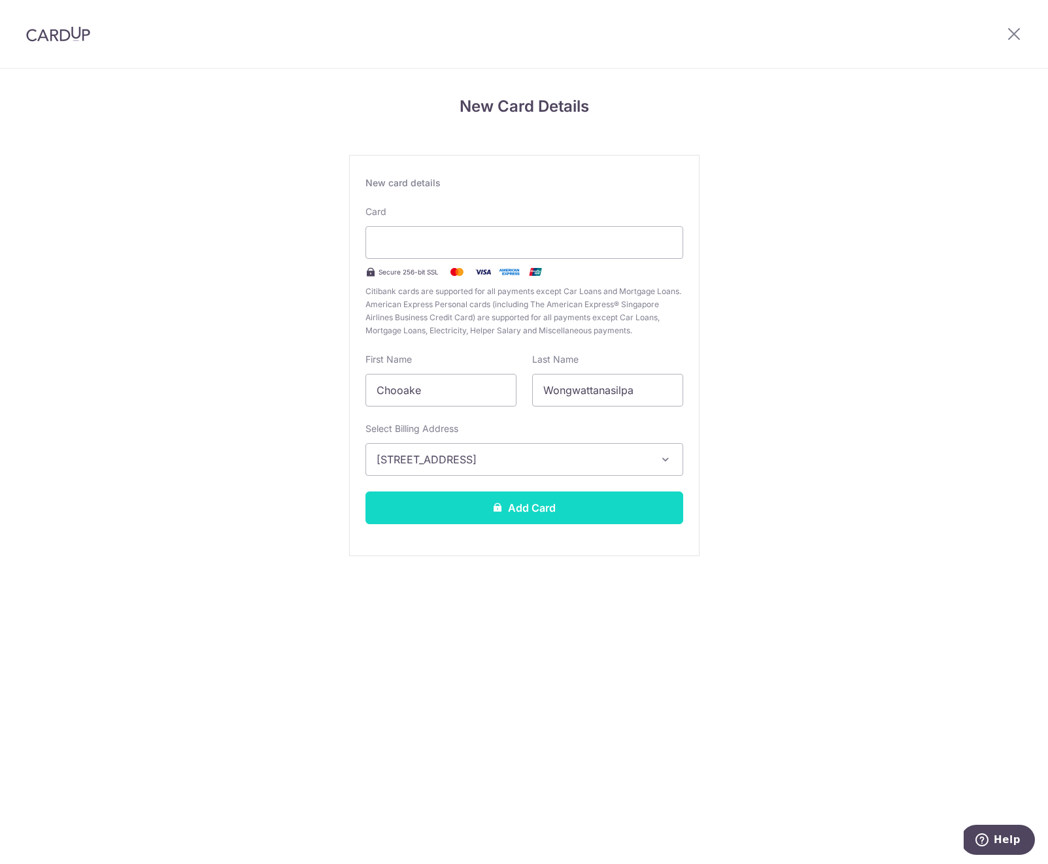
click at [542, 510] on button "Add Card" at bounding box center [524, 508] width 318 height 33
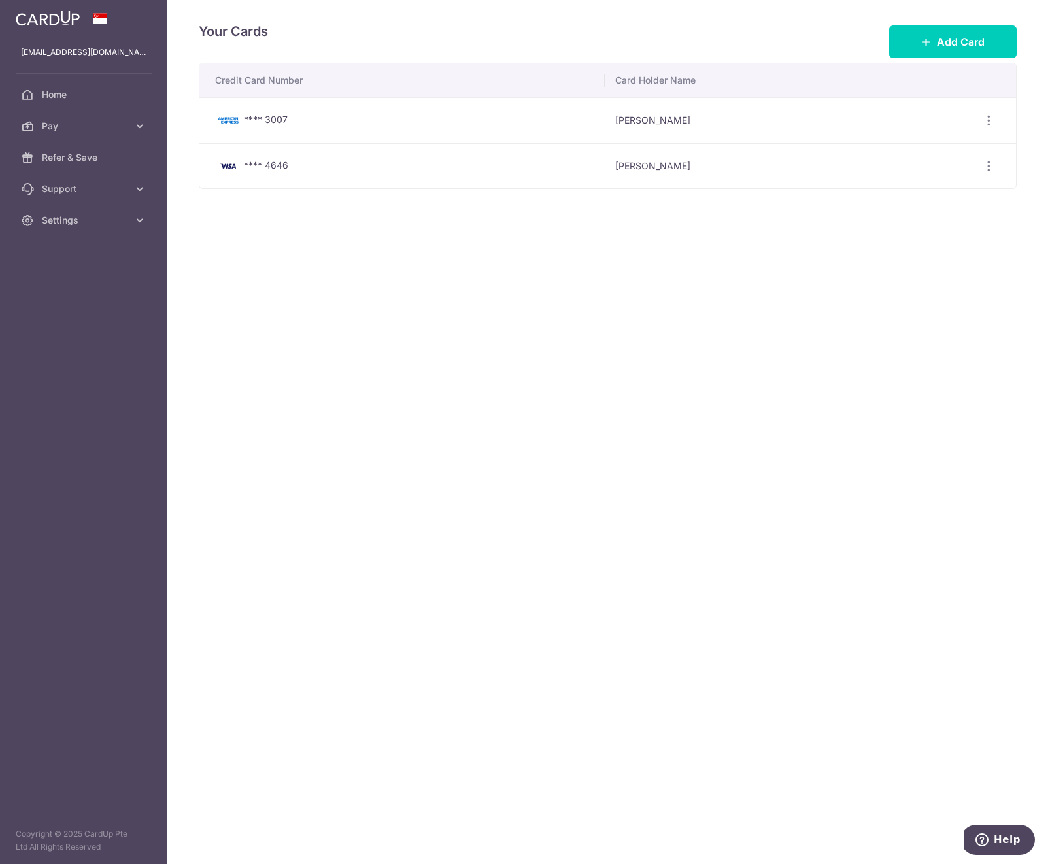
click at [326, 293] on div "Your Cards Add Card Credit Card Number Card Holder Name **** 3007 Chooake Wongw…" at bounding box center [607, 432] width 880 height 864
click at [137, 125] on icon at bounding box center [139, 126] width 13 height 13
click at [70, 190] on span "Recipients" at bounding box center [85, 188] width 86 height 13
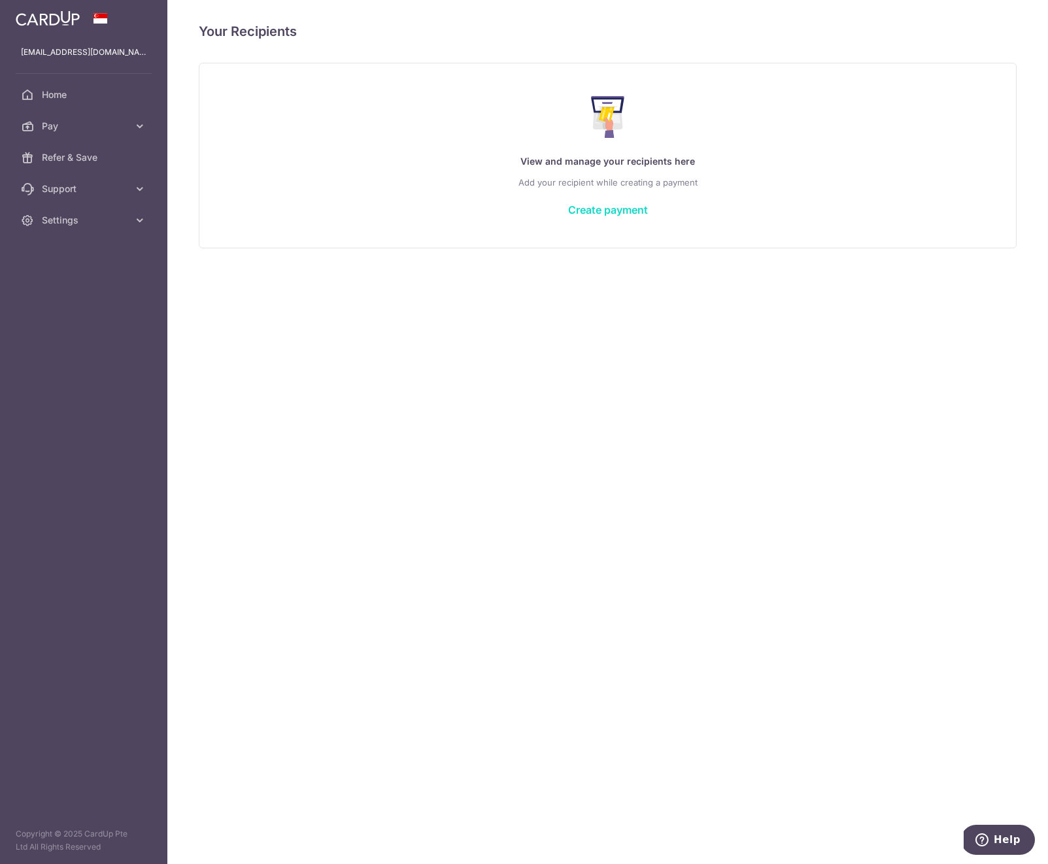
click at [606, 212] on link "Create payment" at bounding box center [608, 209] width 80 height 13
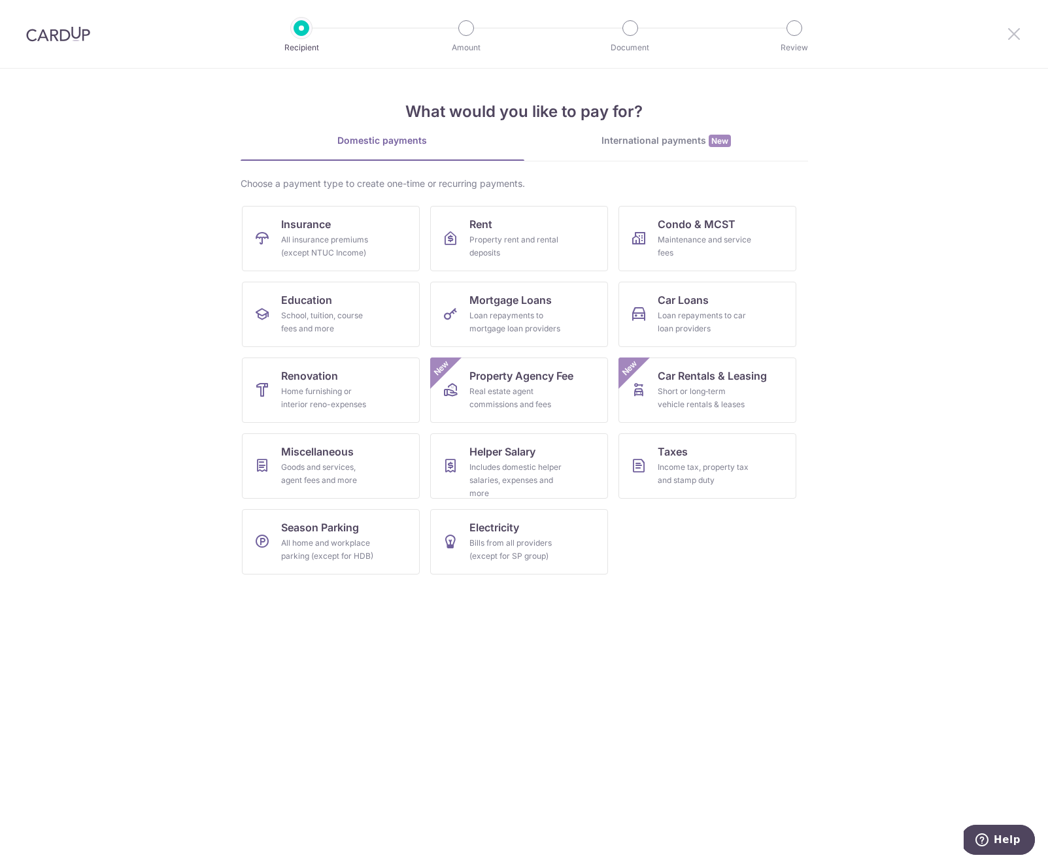
click at [1009, 36] on icon at bounding box center [1014, 33] width 16 height 16
